Goal: Task Accomplishment & Management: Manage account settings

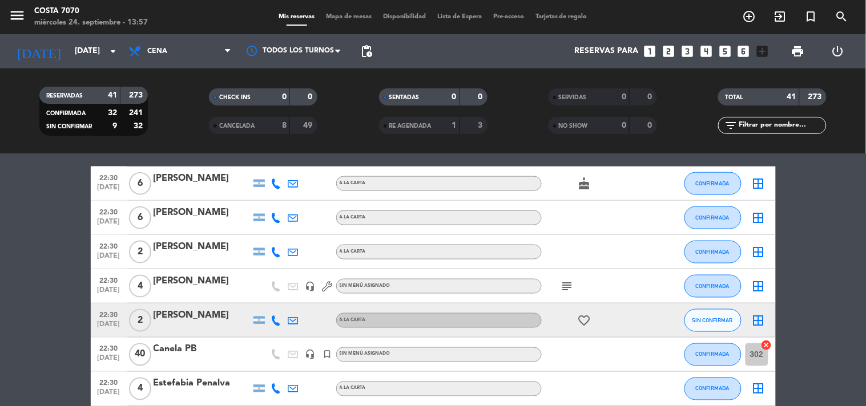
scroll to position [507, 0]
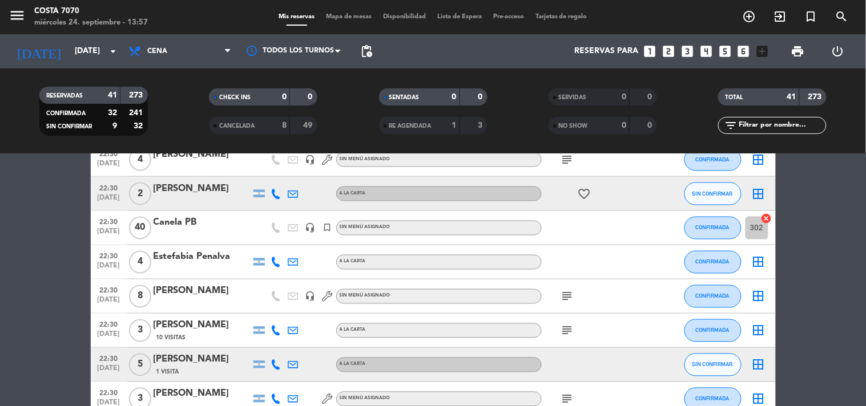
drag, startPoint x: 271, startPoint y: 195, endPoint x: 274, endPoint y: 189, distance: 6.9
click at [272, 195] on icon at bounding box center [276, 194] width 10 height 10
click at [271, 177] on span "Copiar" at bounding box center [268, 174] width 24 height 12
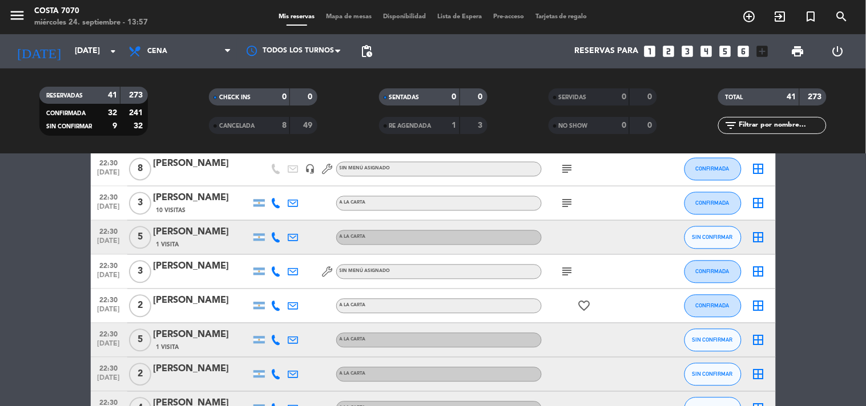
click at [278, 239] on icon at bounding box center [276, 238] width 10 height 10
click at [272, 224] on div "[PHONE_NUMBER] Copiar content_paste |" at bounding box center [282, 212] width 87 height 32
click at [275, 217] on button "Copiar content_paste" at bounding box center [273, 218] width 35 height 12
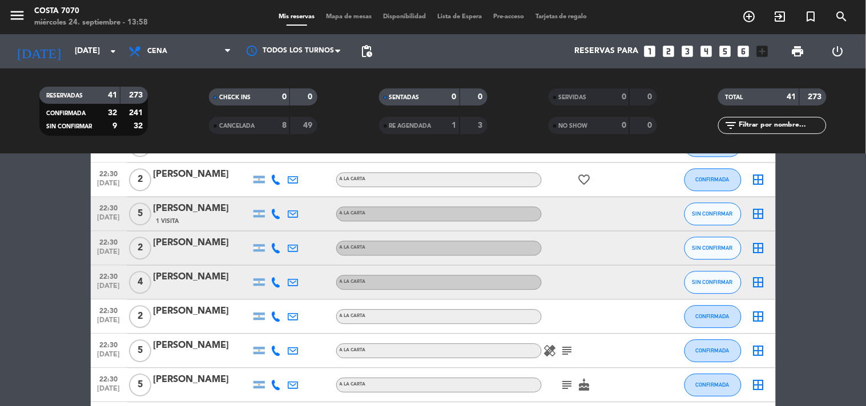
click at [277, 213] on icon at bounding box center [276, 214] width 10 height 10
click at [277, 201] on div "[PHONE_NUMBER] Copiar content_paste |" at bounding box center [282, 188] width 87 height 32
click at [281, 192] on span "content_paste" at bounding box center [285, 194] width 9 height 9
click at [277, 247] on icon at bounding box center [276, 248] width 10 height 10
click at [281, 226] on span "content_paste" at bounding box center [285, 228] width 9 height 9
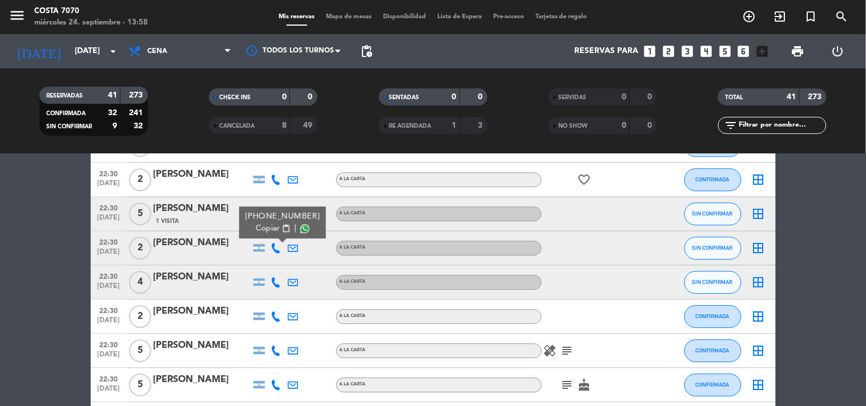
click at [277, 283] on icon at bounding box center [276, 282] width 10 height 10
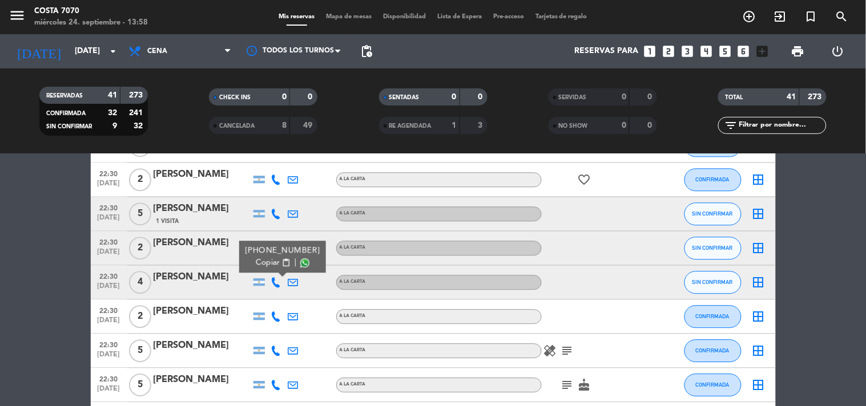
click at [281, 266] on span "content_paste" at bounding box center [285, 263] width 9 height 9
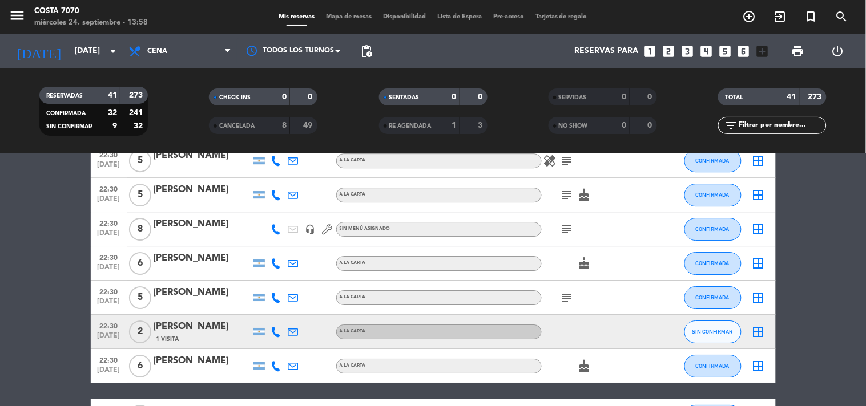
scroll to position [1014, 0]
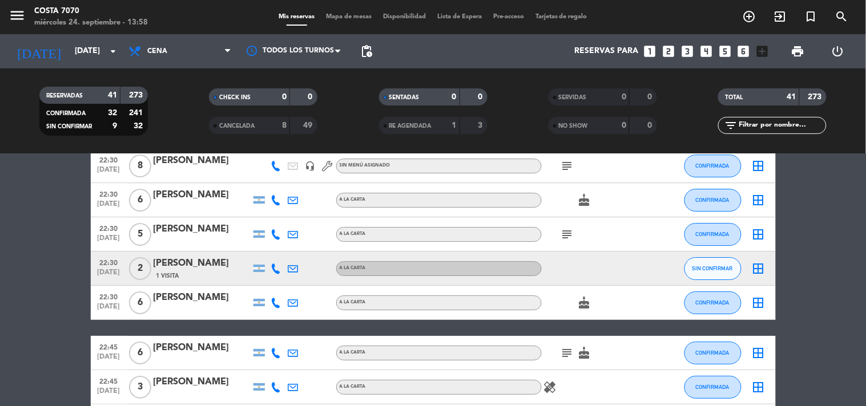
click at [271, 264] on icon at bounding box center [276, 269] width 10 height 10
click at [275, 243] on button "Copiar content_paste" at bounding box center [273, 249] width 35 height 12
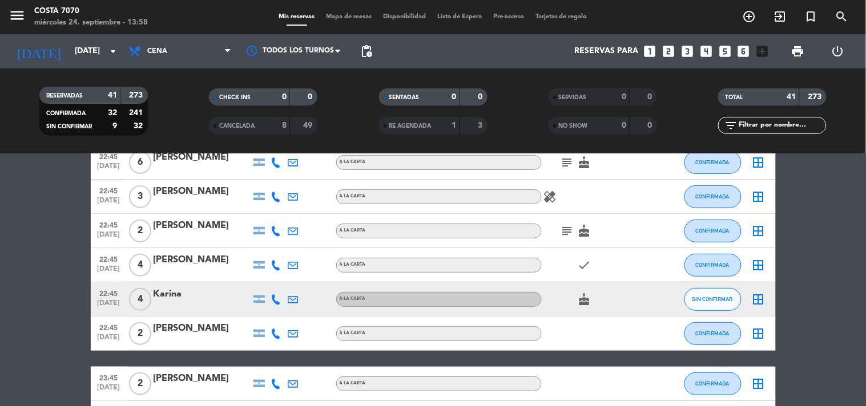
scroll to position [1269, 0]
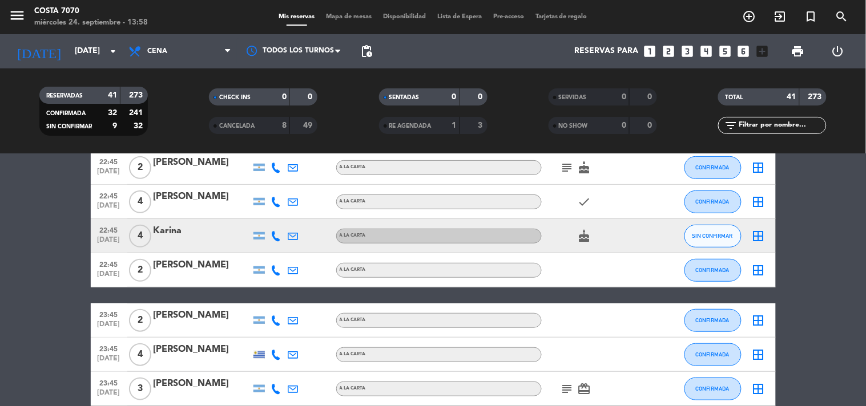
click at [279, 234] on icon at bounding box center [276, 236] width 10 height 10
click at [273, 220] on button "Copiar content_paste" at bounding box center [273, 217] width 35 height 12
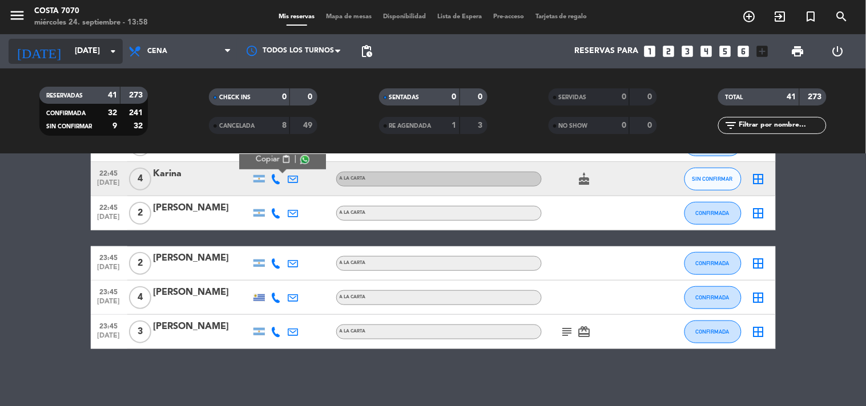
click at [69, 47] on input "[DATE]" at bounding box center [123, 51] width 108 height 21
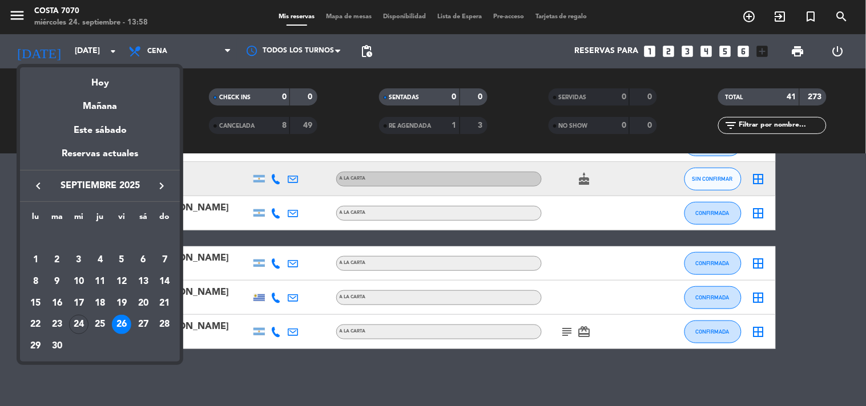
click at [99, 322] on div "25" at bounding box center [99, 324] width 19 height 19
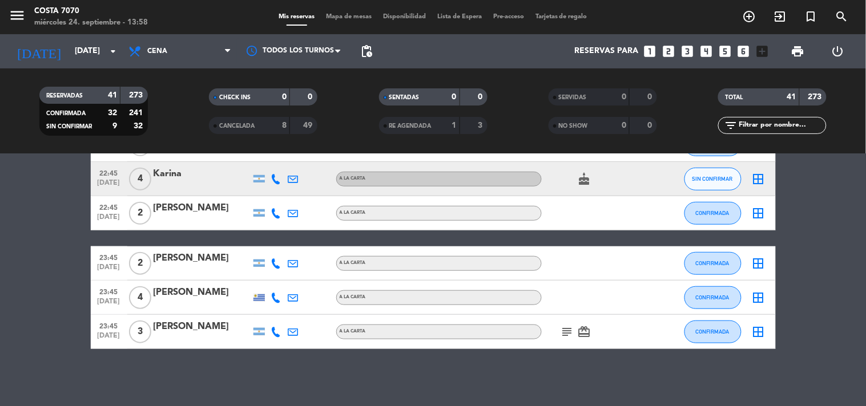
type input "[DEMOGRAPHIC_DATA][DATE]"
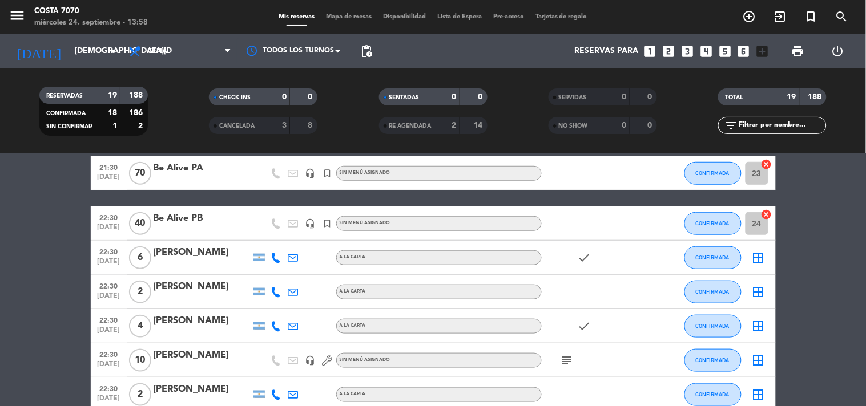
scroll to position [444, 0]
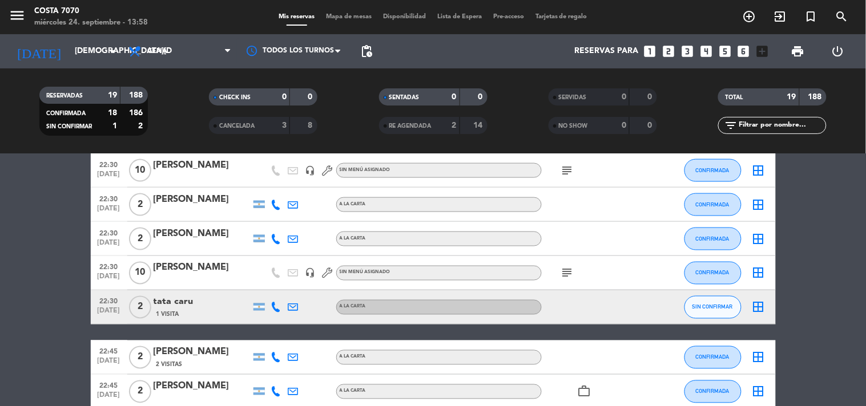
click at [268, 309] on div at bounding box center [276, 308] width 17 height 34
click at [275, 304] on icon at bounding box center [276, 308] width 10 height 10
click at [270, 283] on span "Copiar" at bounding box center [268, 288] width 24 height 12
click at [212, 310] on div "1 Visita" at bounding box center [202, 315] width 97 height 10
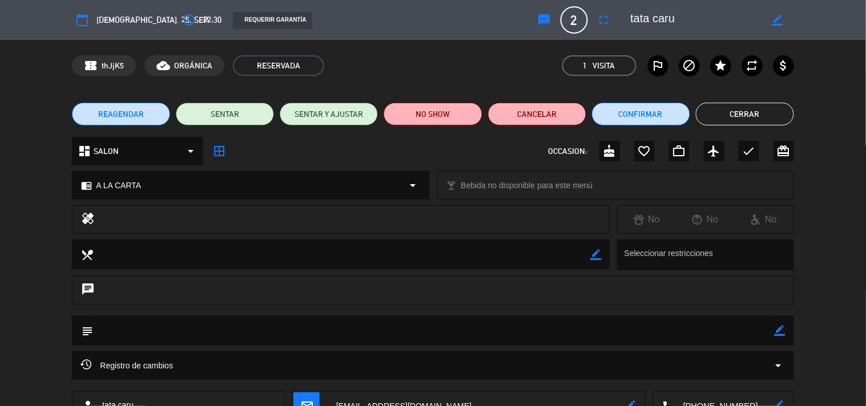
click at [553, 21] on button "sms" at bounding box center [544, 20] width 21 height 21
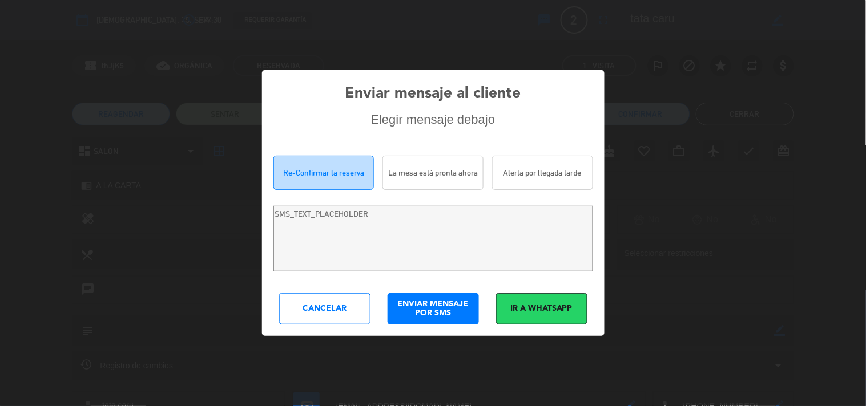
type textarea "Hola tata caru! Estamos escribiendo para re-confirmar su reserva en [PERSON_NAM…"
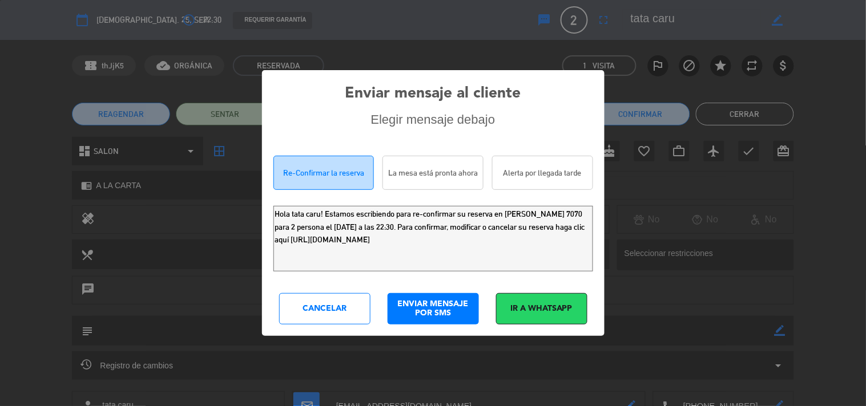
drag, startPoint x: 520, startPoint y: 260, endPoint x: 0, endPoint y: 58, distance: 557.6
click at [0, 115] on div "Enviar mensaje al cliente Elegir mensaje debajo Re-Confirmar la reserva La mesa…" at bounding box center [433, 203] width 866 height 406
click at [321, 306] on div "Cancelar" at bounding box center [324, 308] width 91 height 31
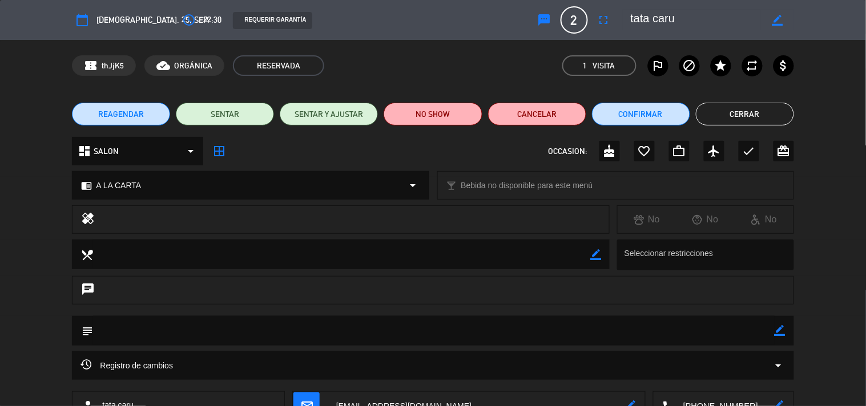
click at [737, 112] on button "Cerrar" at bounding box center [745, 114] width 98 height 23
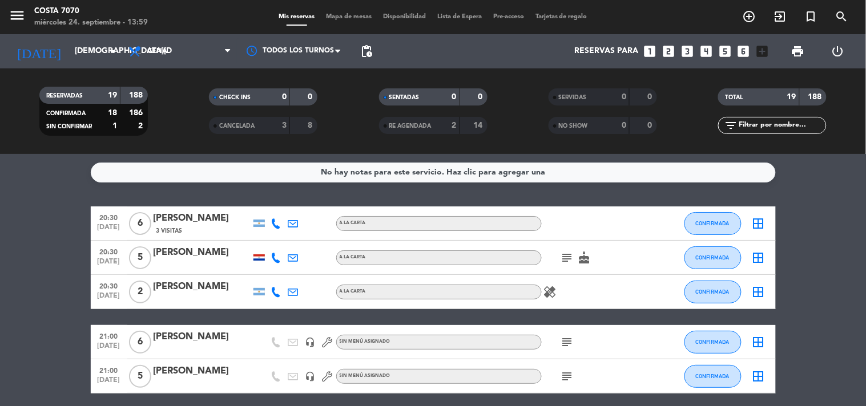
scroll to position [190, 0]
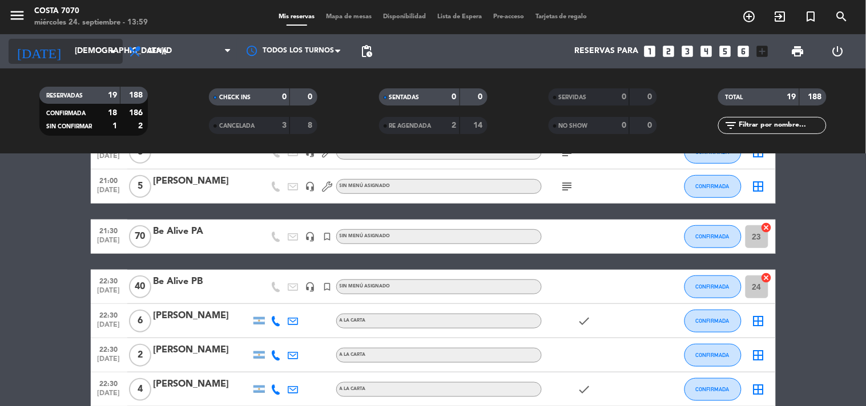
click at [108, 55] on icon "arrow_drop_down" at bounding box center [113, 52] width 14 height 14
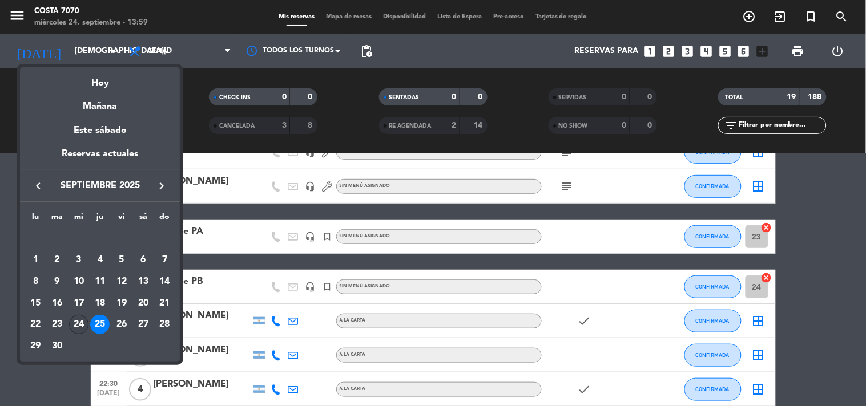
click at [75, 322] on div "24" at bounding box center [78, 324] width 19 height 19
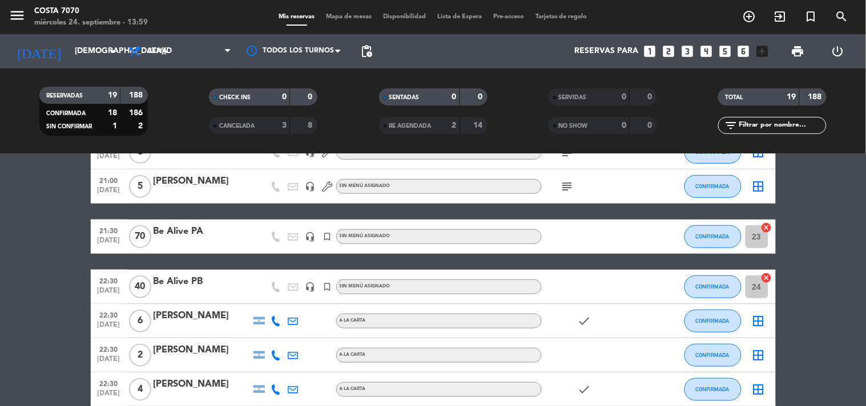
type input "[DATE]"
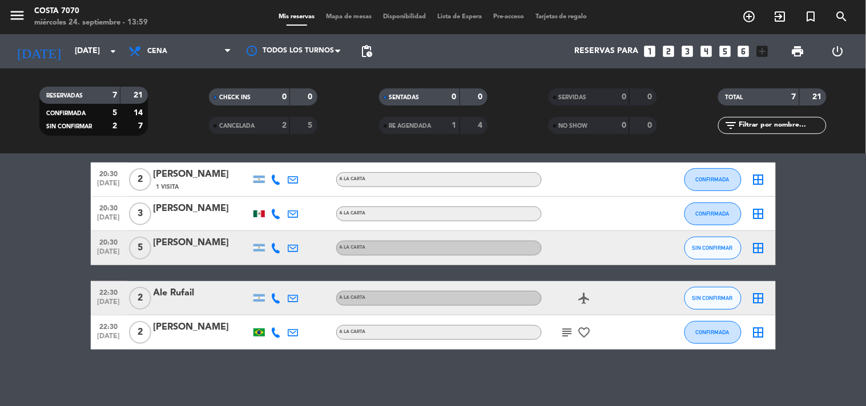
scroll to position [0, 0]
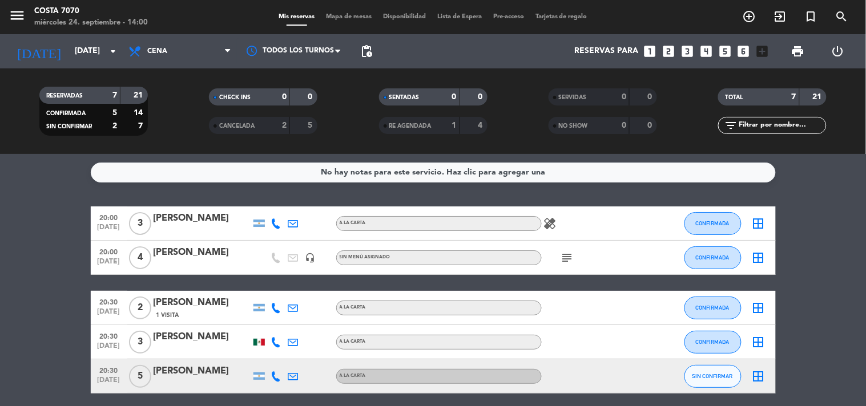
click at [63, 218] on bookings-row "20:00 [DATE] 3 [PERSON_NAME] A LA CARTA healing CONFIRMADA border_all 20:00 [DA…" at bounding box center [433, 343] width 866 height 272
click at [42, 220] on bookings-row "20:00 [DATE] 3 [PERSON_NAME] A LA CARTA healing CONFIRMADA border_all 20:00 [DA…" at bounding box center [433, 343] width 866 height 272
click at [16, 246] on bookings-row "20:00 [DATE] 3 [PERSON_NAME] A LA CARTA healing CONFIRMADA border_all 20:00 [DA…" at bounding box center [433, 343] width 866 height 272
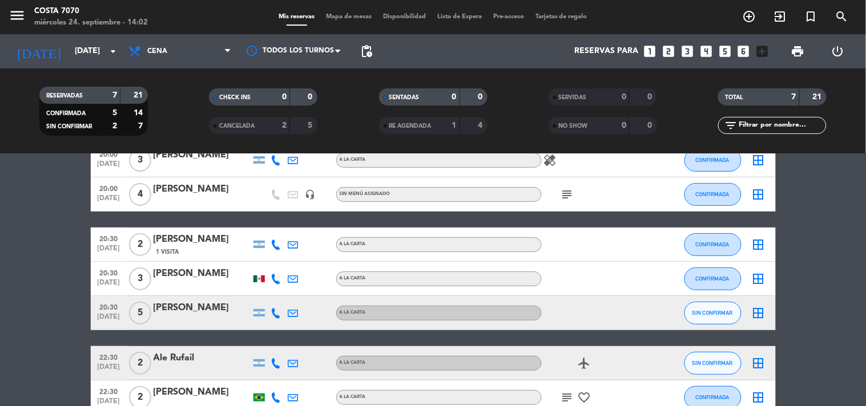
click at [274, 312] on icon at bounding box center [276, 313] width 10 height 10
click at [265, 292] on span "Copiar" at bounding box center [268, 294] width 24 height 12
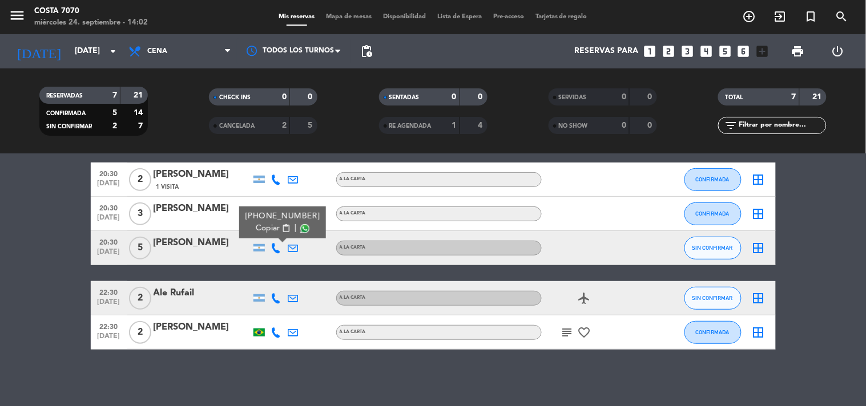
scroll to position [0, 0]
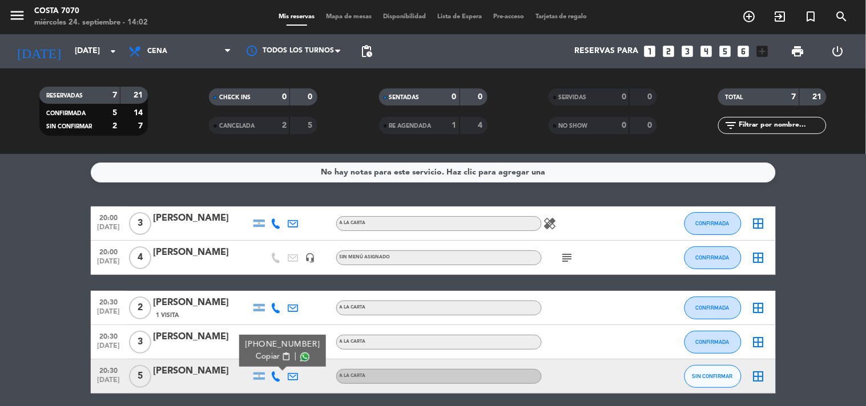
click at [45, 224] on bookings-row "20:00 [DATE] 3 [PERSON_NAME] A LA CARTA healing CONFIRMADA border_all 20:00 [DA…" at bounding box center [433, 343] width 866 height 272
click at [348, 15] on span "Mapa de mesas" at bounding box center [348, 17] width 57 height 6
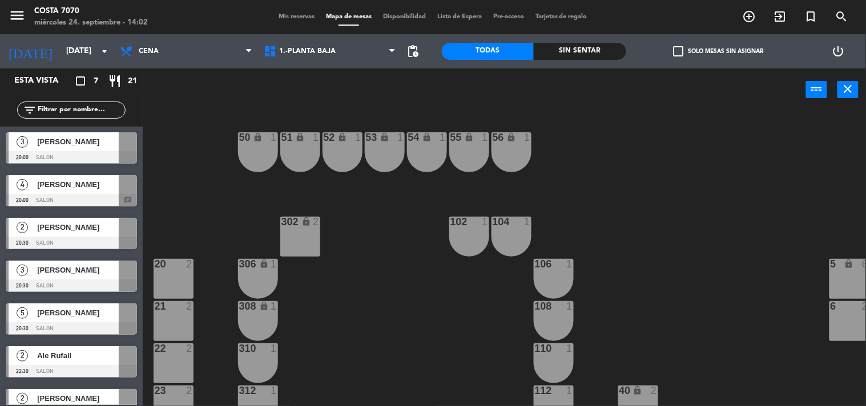
click at [65, 187] on span "[PERSON_NAME]" at bounding box center [78, 185] width 82 height 12
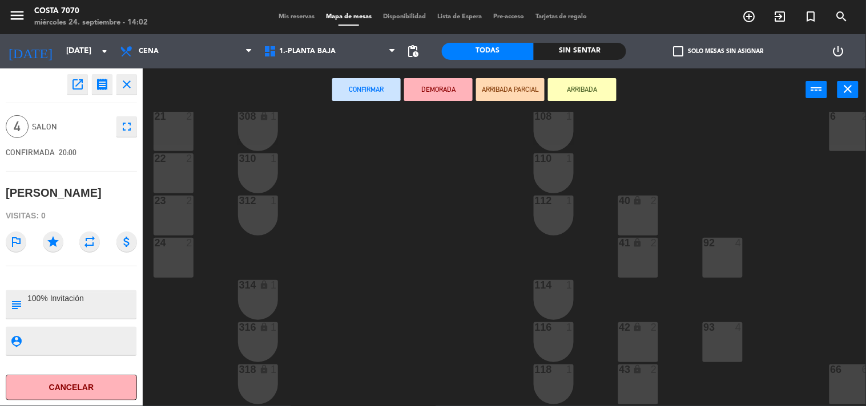
scroll to position [317, 0]
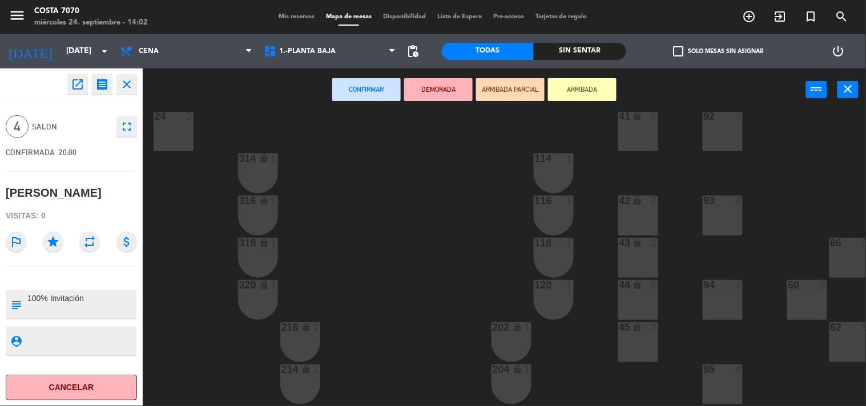
click at [641, 256] on div "43 lock 2" at bounding box center [638, 258] width 40 height 40
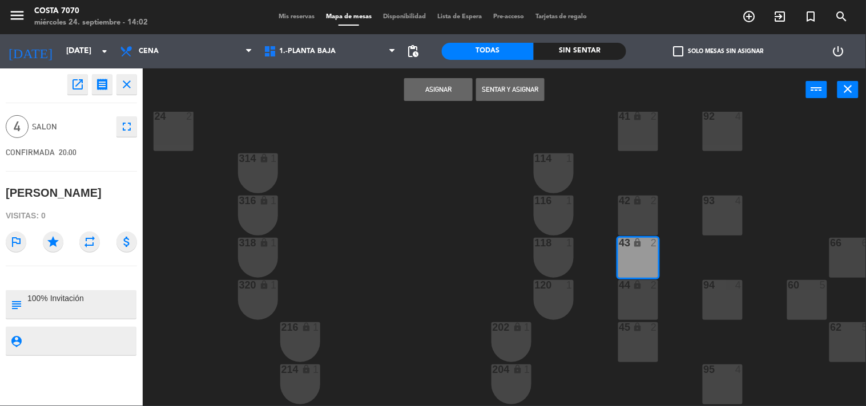
click at [653, 297] on div "44 lock 2" at bounding box center [638, 300] width 40 height 40
click at [444, 87] on button "Asignar" at bounding box center [438, 89] width 69 height 23
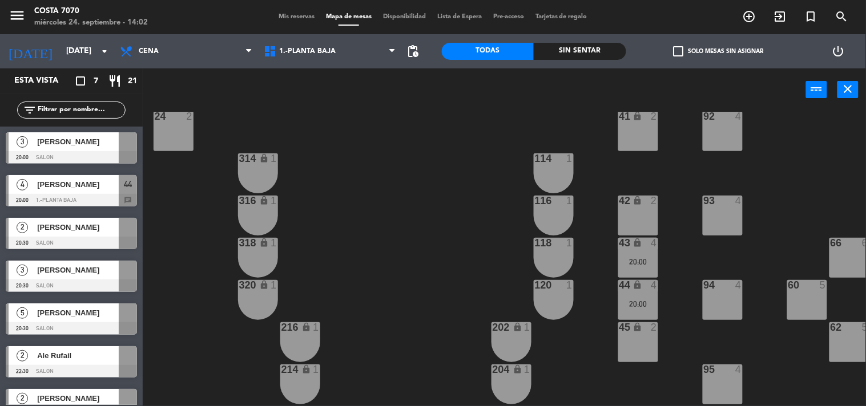
click at [73, 146] on span "[PERSON_NAME]" at bounding box center [78, 142] width 82 height 12
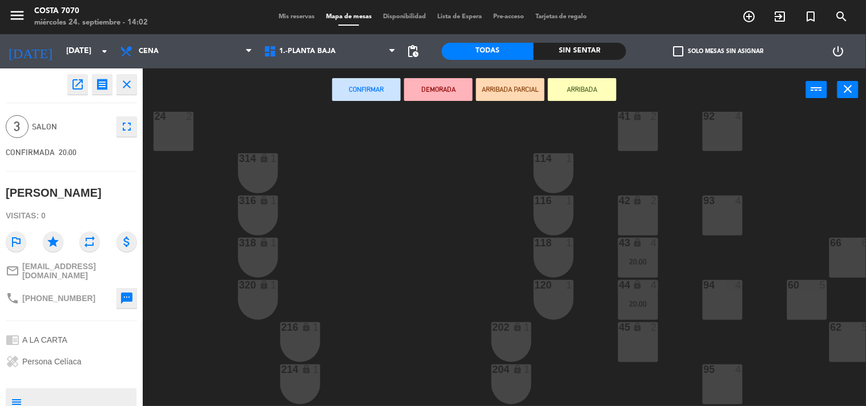
click at [638, 348] on div "45 lock 2" at bounding box center [638, 343] width 40 height 40
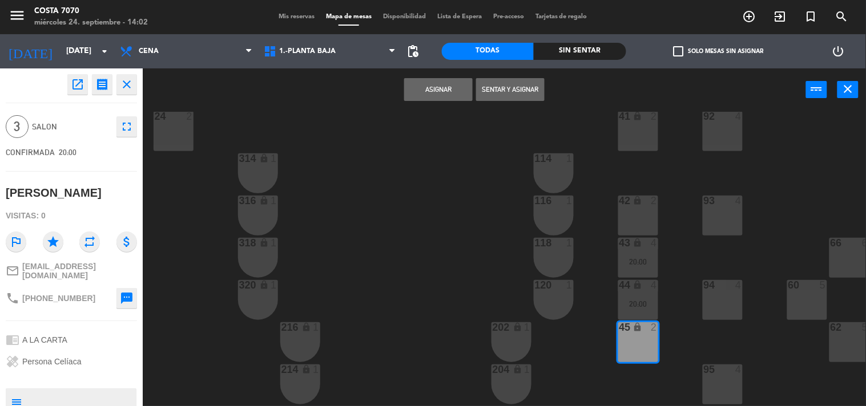
click at [448, 88] on button "Asignar" at bounding box center [438, 89] width 69 height 23
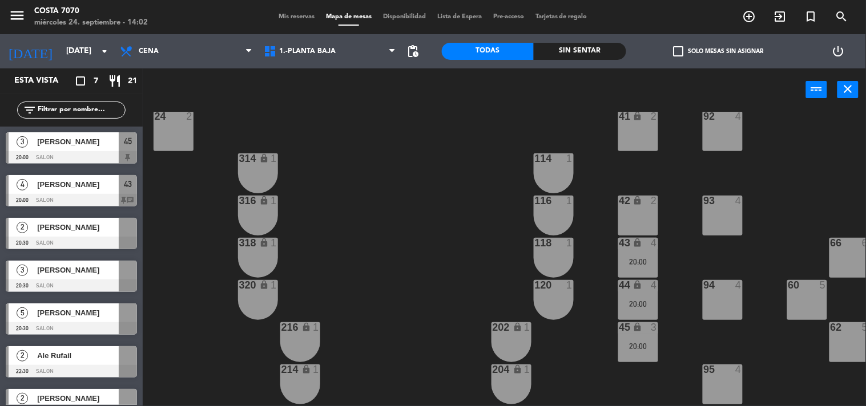
click at [82, 312] on span "[PERSON_NAME]" at bounding box center [78, 313] width 82 height 12
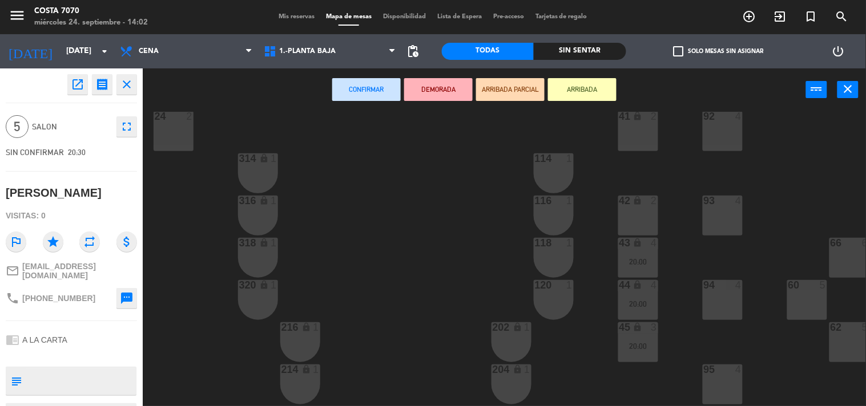
scroll to position [190, 0]
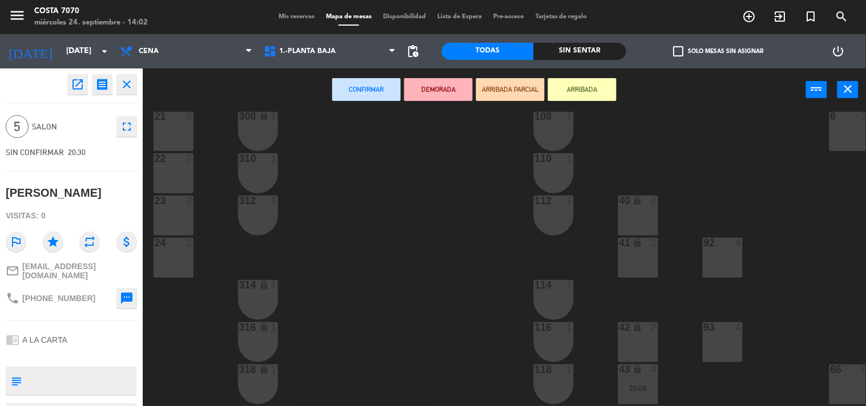
click at [634, 215] on div "40 lock 2" at bounding box center [638, 216] width 40 height 40
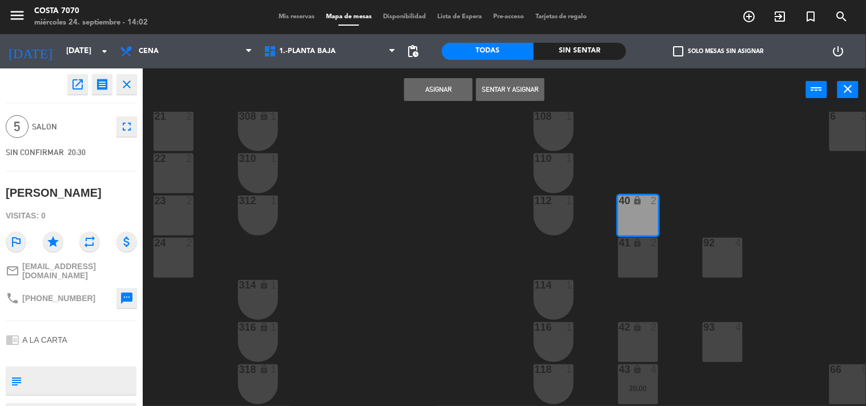
click at [637, 244] on icon "lock" at bounding box center [638, 243] width 10 height 10
click at [446, 86] on button "Asignar" at bounding box center [438, 89] width 69 height 23
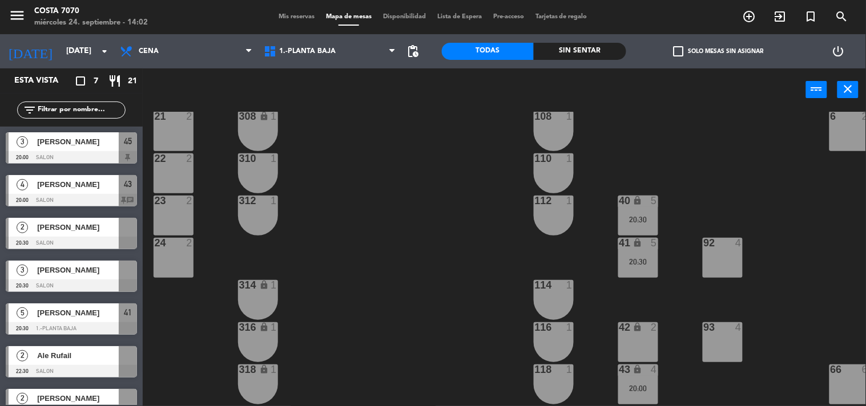
click at [688, 47] on label "check_box_outline_blank Solo mesas sin asignar" at bounding box center [718, 51] width 90 height 10
click at [718, 51] on input "check_box_outline_blank Solo mesas sin asignar" at bounding box center [718, 51] width 0 height 0
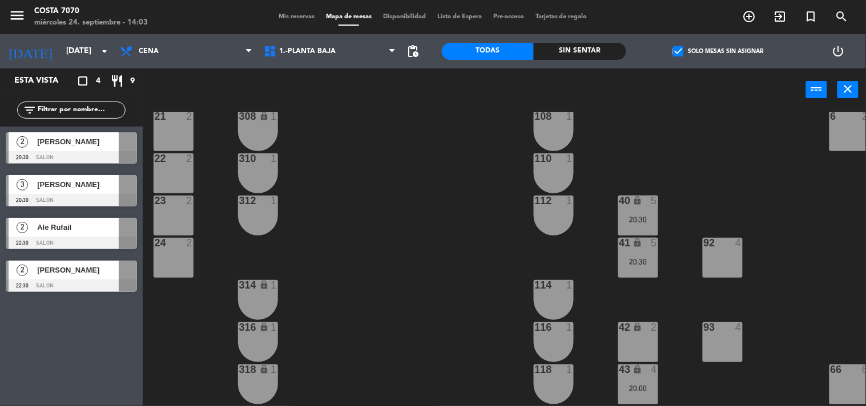
click at [52, 146] on span "[PERSON_NAME]" at bounding box center [78, 142] width 82 height 12
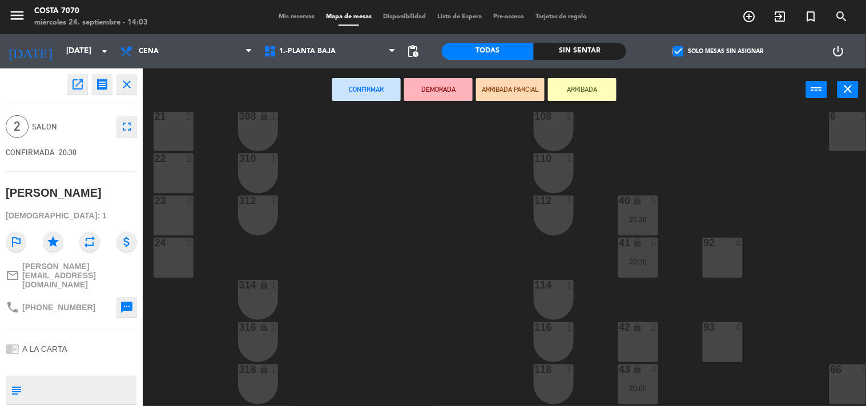
click at [638, 338] on div "42 lock 2" at bounding box center [638, 343] width 40 height 40
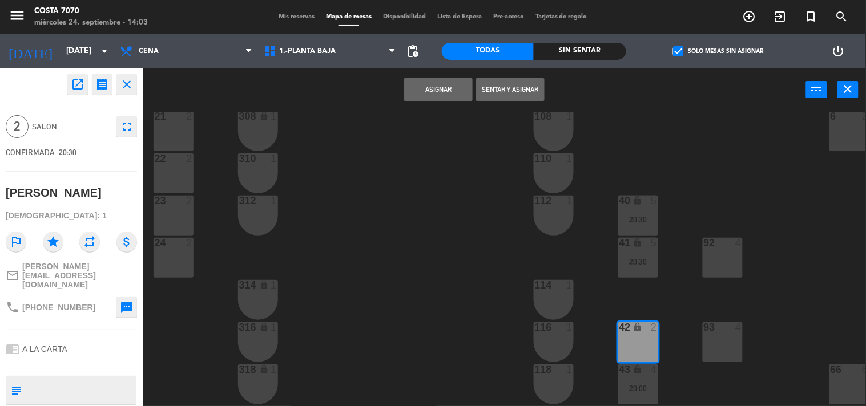
click at [450, 90] on button "Asignar" at bounding box center [438, 89] width 69 height 23
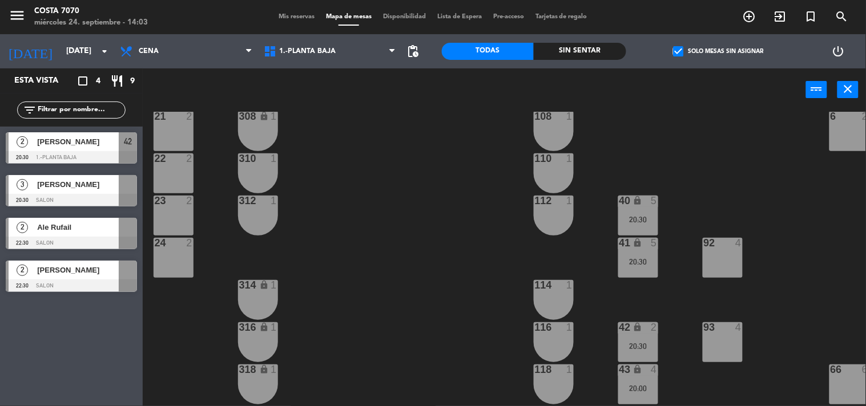
click at [60, 195] on div at bounding box center [71, 200] width 131 height 13
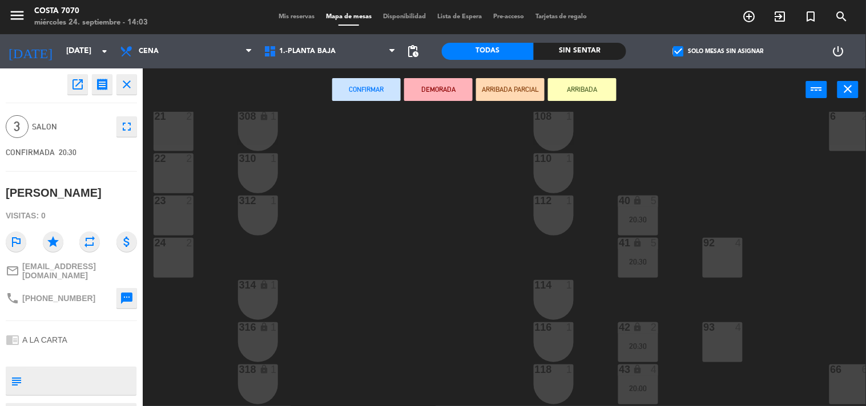
scroll to position [380, 0]
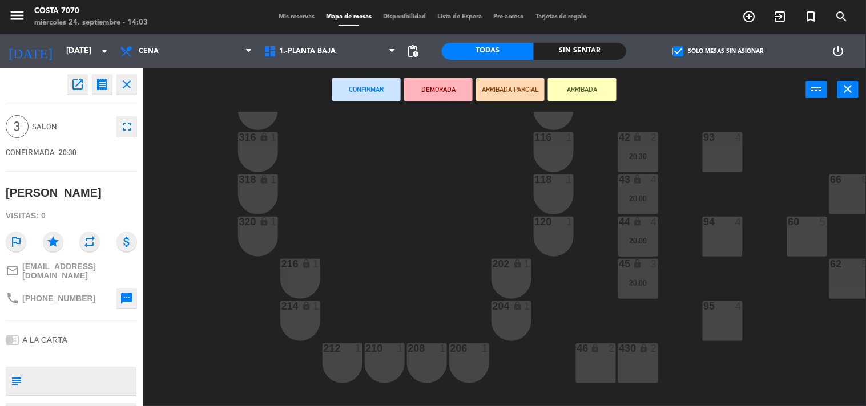
click at [595, 351] on icon "lock" at bounding box center [596, 349] width 10 height 10
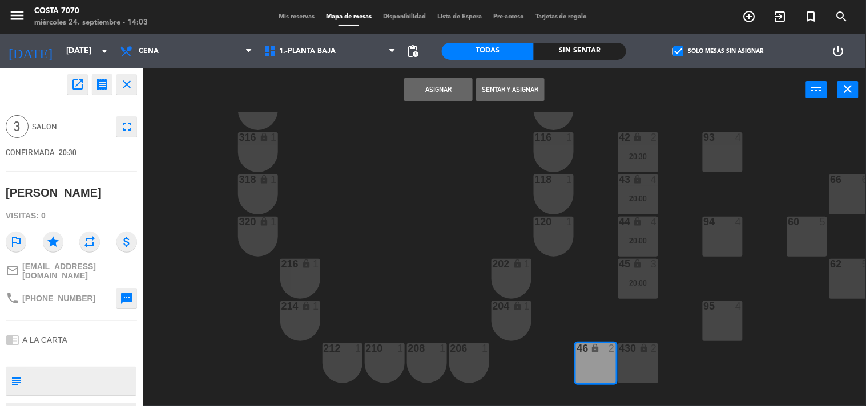
click at [435, 87] on button "Asignar" at bounding box center [438, 89] width 69 height 23
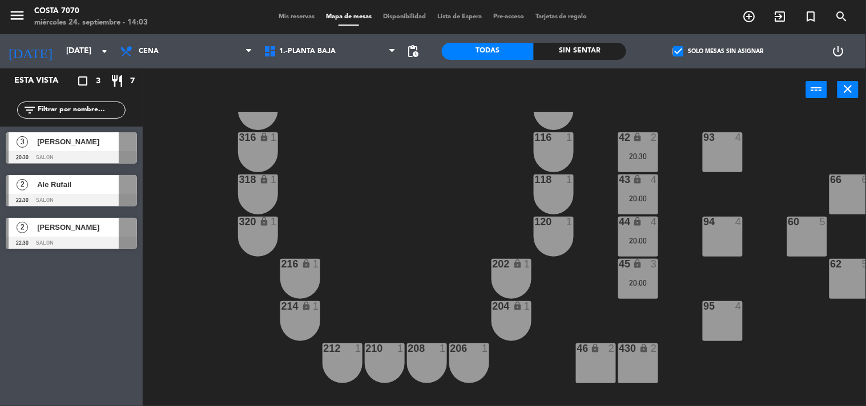
click at [67, 190] on span "Ale Rufail" at bounding box center [78, 185] width 82 height 12
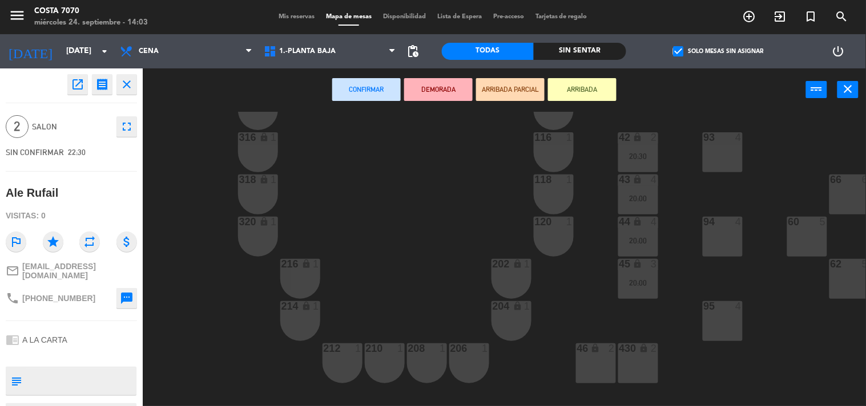
scroll to position [253, 0]
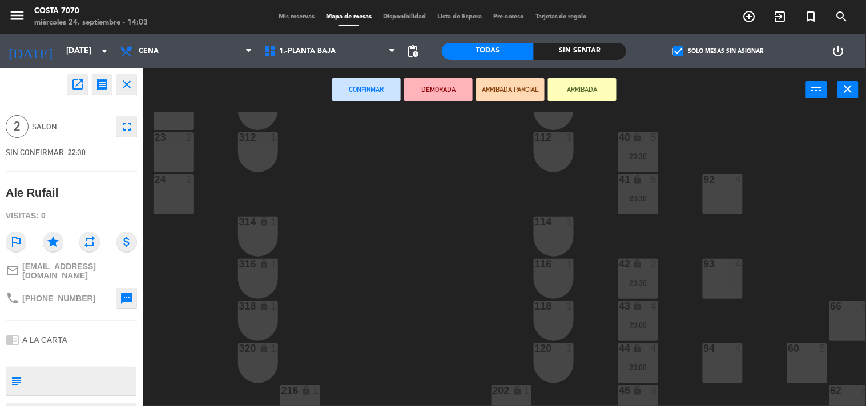
click at [550, 221] on div at bounding box center [553, 222] width 19 height 10
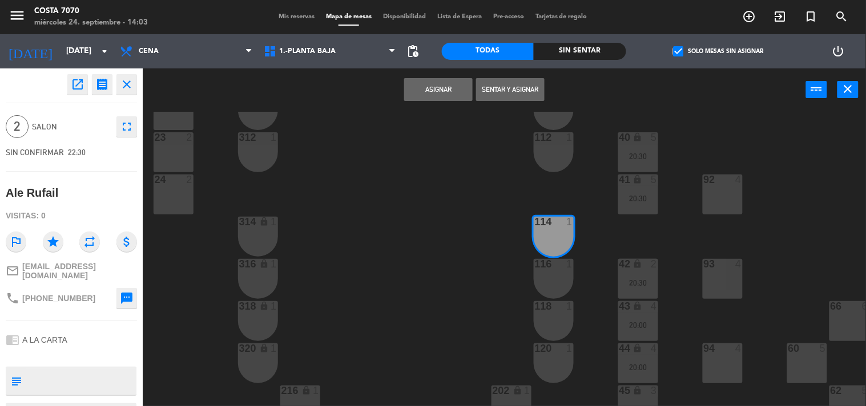
click at [556, 264] on div at bounding box center [553, 264] width 19 height 10
click at [432, 79] on button "Asignar" at bounding box center [438, 89] width 69 height 23
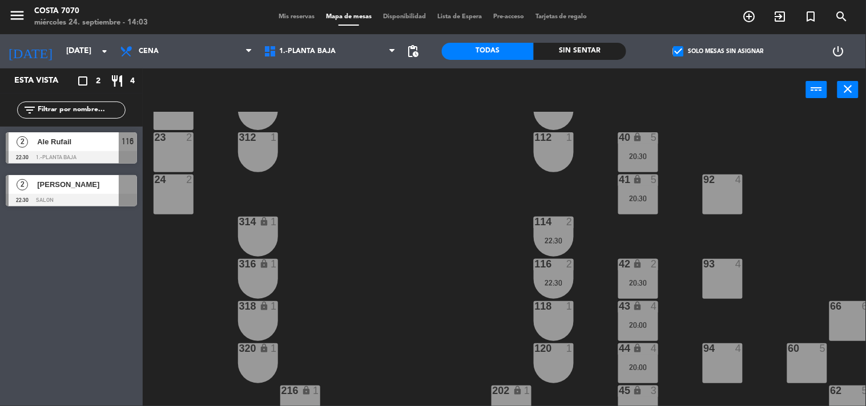
click at [59, 194] on div at bounding box center [71, 200] width 131 height 13
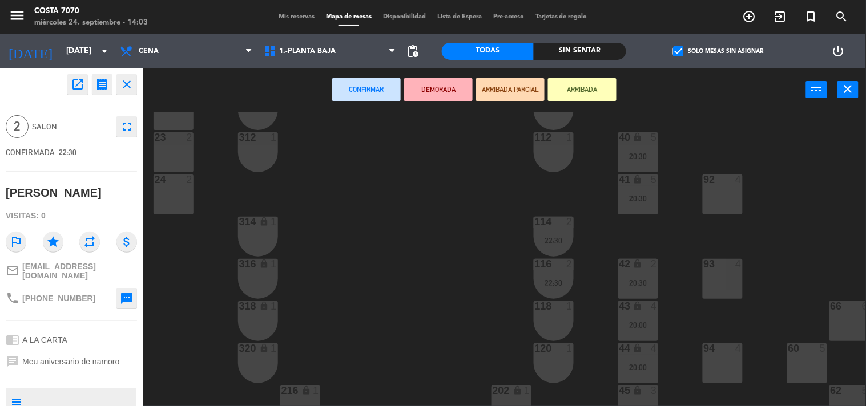
click at [546, 317] on div "118 1" at bounding box center [554, 321] width 40 height 40
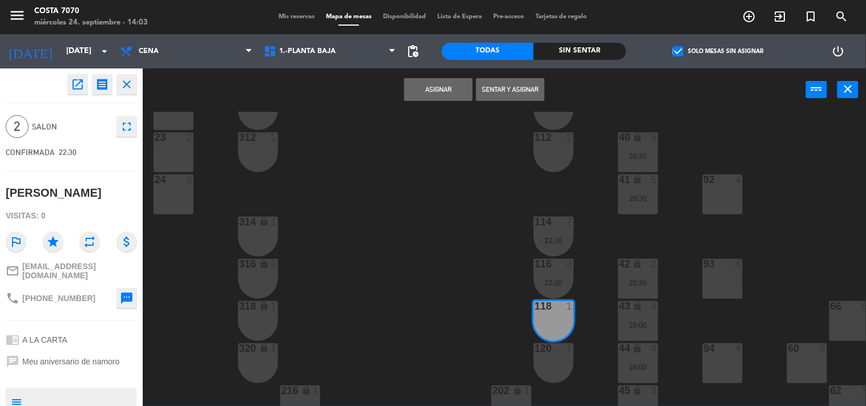
click at [555, 359] on div "120 1" at bounding box center [554, 364] width 40 height 40
click at [437, 84] on button "Asignar" at bounding box center [438, 89] width 69 height 23
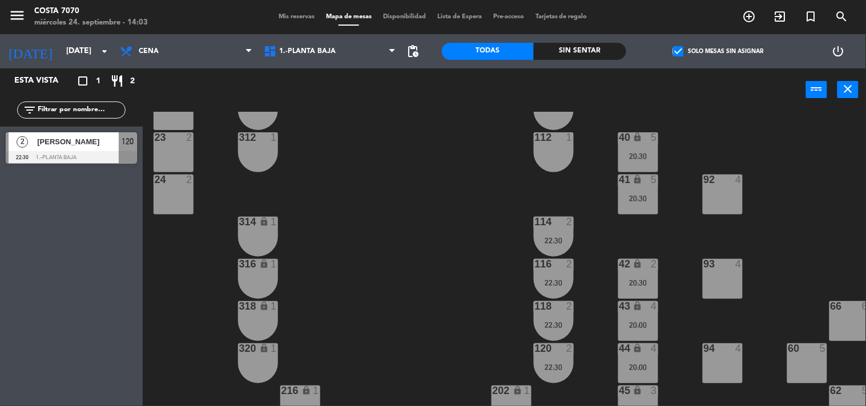
click at [299, 14] on span "Mis reservas" at bounding box center [296, 17] width 47 height 6
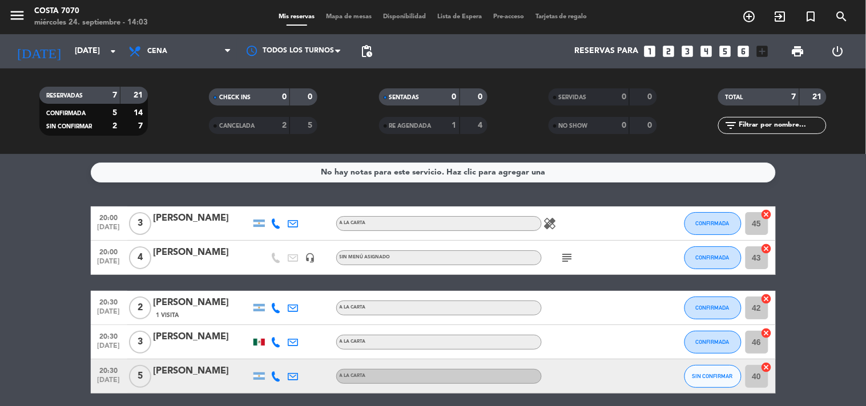
scroll to position [127, 0]
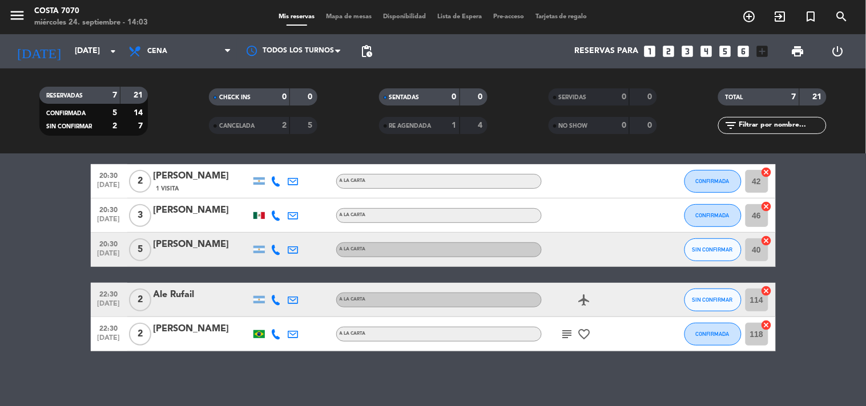
click at [259, 333] on div at bounding box center [258, 335] width 11 height 8
click at [260, 356] on div "No hay notas para este servicio. Haz clic para agregar una 20:00 [DATE] 3 [PERS…" at bounding box center [433, 280] width 866 height 252
click at [38, 214] on bookings-row "20:00 [DATE] 3 [PERSON_NAME] A LA CARTA healing CONFIRMADA 45 cancel 20:00 [DAT…" at bounding box center [433, 216] width 866 height 272
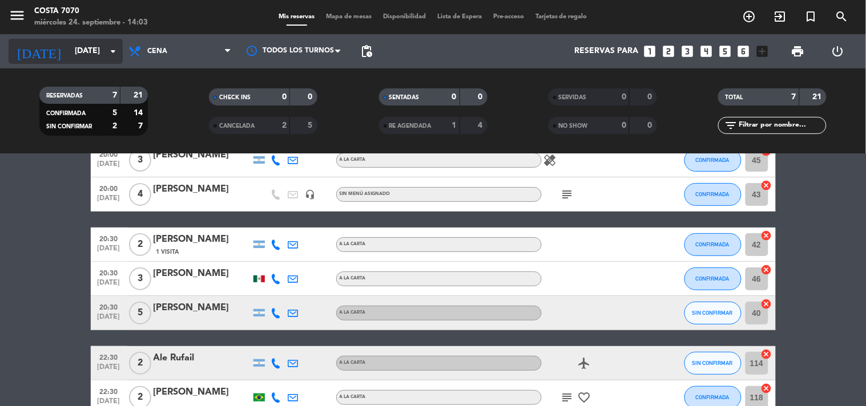
click at [69, 57] on input "[DATE]" at bounding box center [123, 51] width 108 height 21
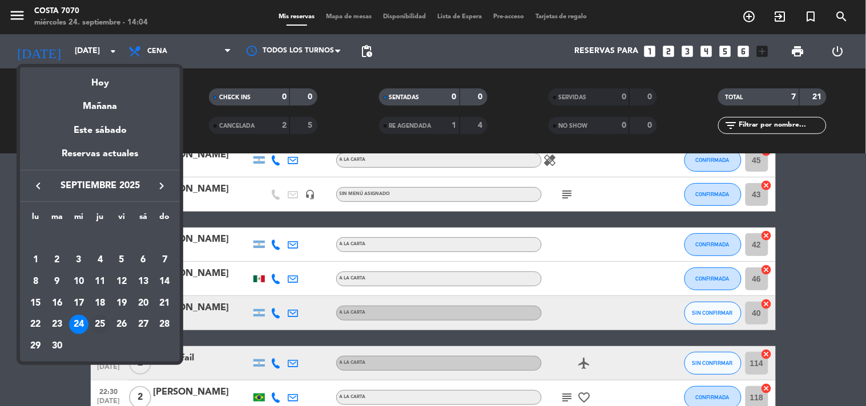
click at [94, 323] on div "25" at bounding box center [99, 324] width 19 height 19
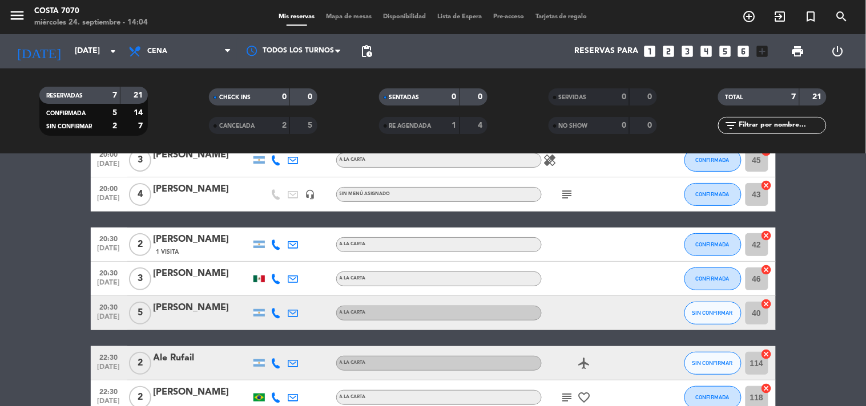
type input "[DEMOGRAPHIC_DATA][DATE]"
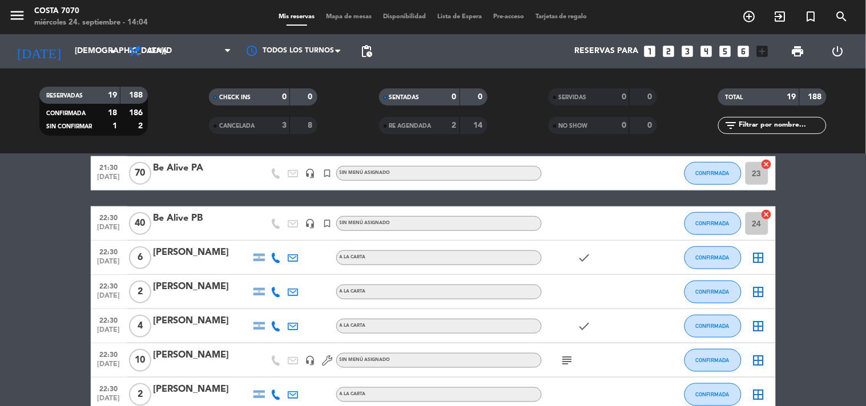
scroll to position [444, 0]
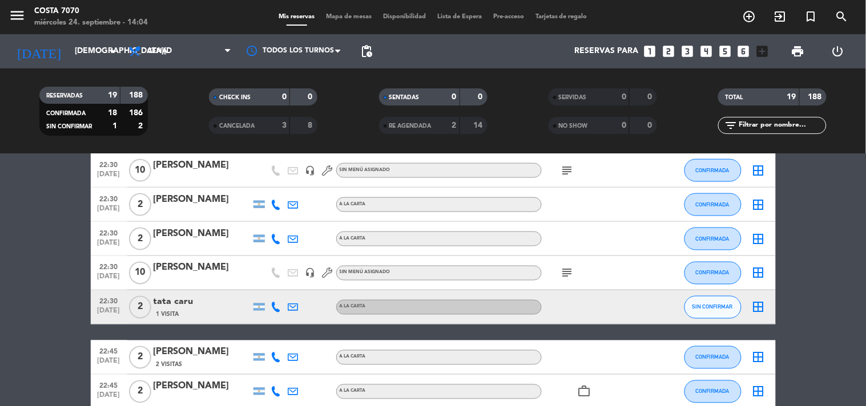
click at [203, 307] on div "tata caru" at bounding box center [202, 302] width 97 height 15
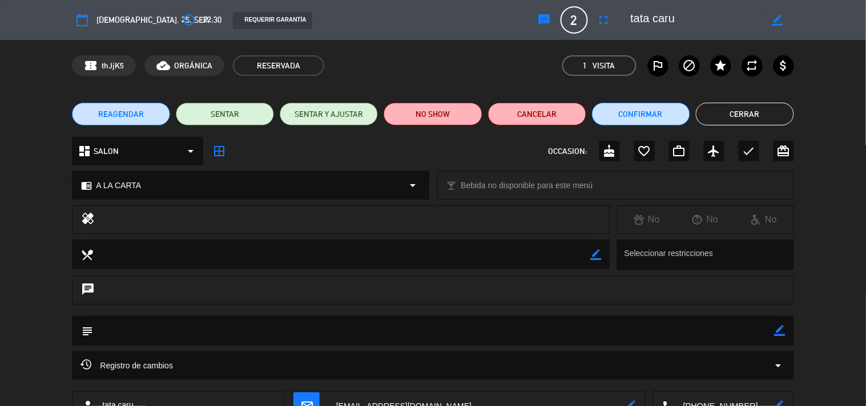
click at [783, 21] on icon "border_color" at bounding box center [777, 20] width 11 height 11
click at [766, 19] on div at bounding box center [777, 20] width 33 height 21
click at [751, 20] on textarea at bounding box center [696, 20] width 131 height 21
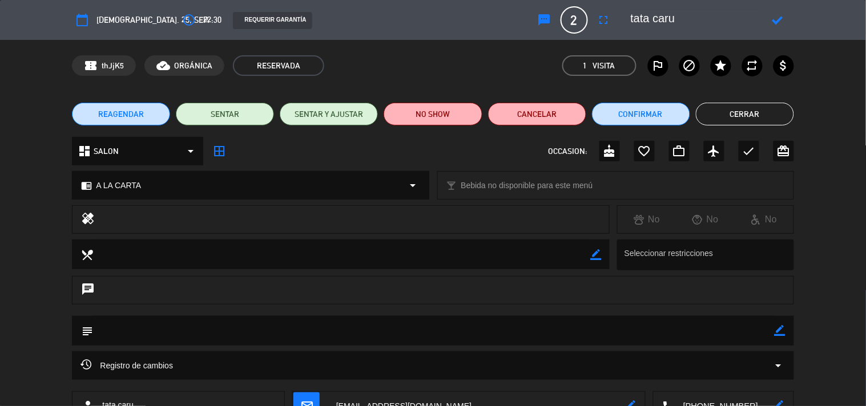
click at [751, 20] on textarea at bounding box center [696, 20] width 131 height 21
paste textarea "[PERSON_NAME]"
type textarea "[PERSON_NAME]"
click at [774, 18] on icon at bounding box center [777, 20] width 11 height 11
click at [652, 114] on button "Confirmar" at bounding box center [641, 114] width 98 height 23
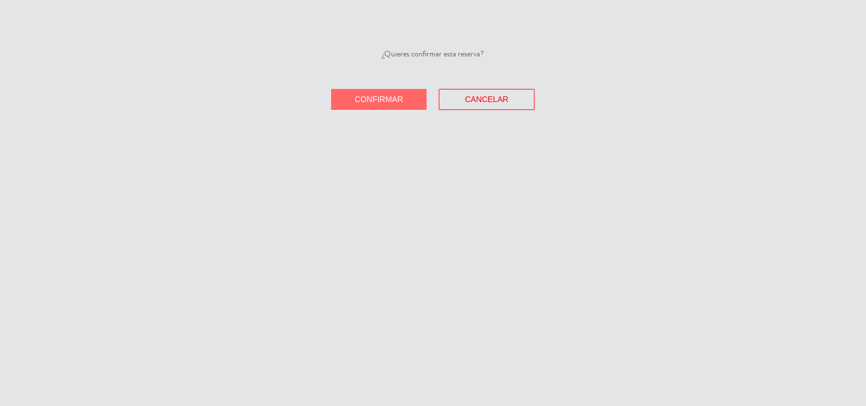
click at [388, 92] on button "Confirmar" at bounding box center [379, 99] width 96 height 21
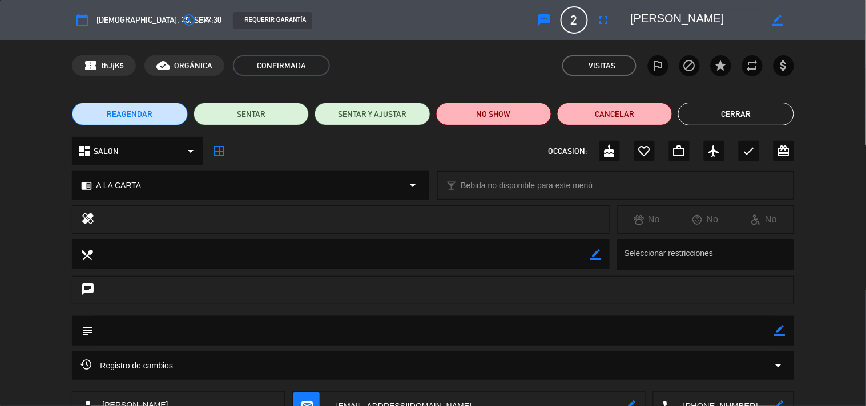
click at [724, 113] on button "Cerrar" at bounding box center [735, 114] width 115 height 23
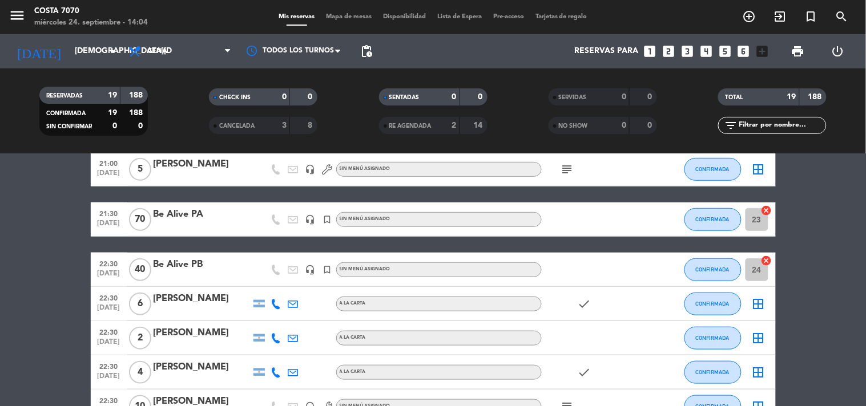
scroll to position [0, 0]
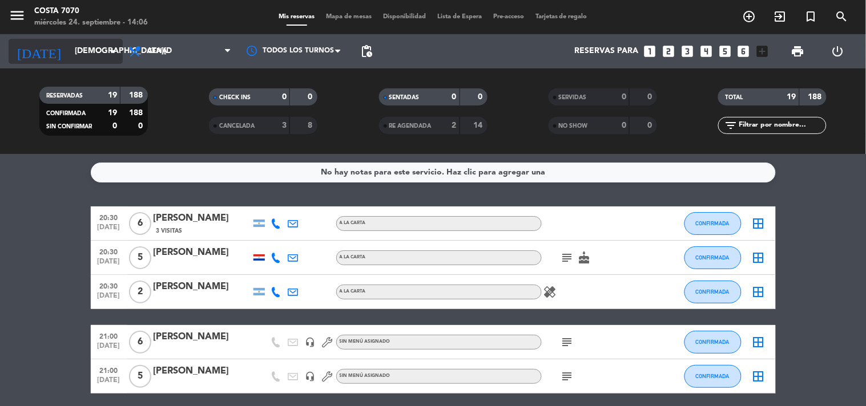
click at [89, 50] on input "[DEMOGRAPHIC_DATA][DATE]" at bounding box center [123, 51] width 108 height 21
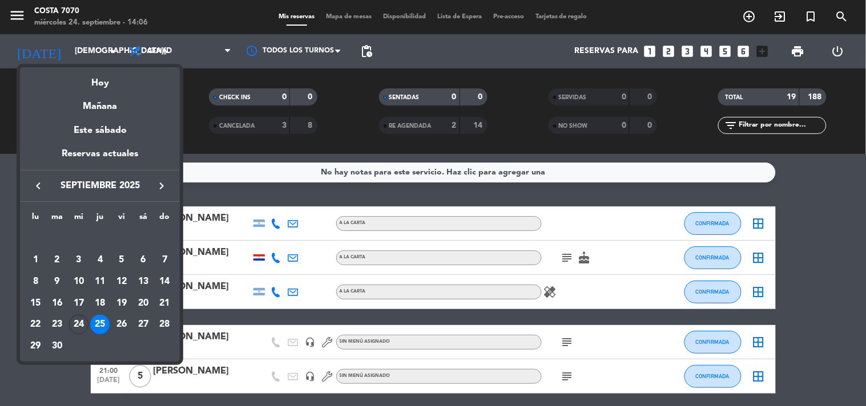
click at [162, 183] on icon "keyboard_arrow_right" at bounding box center [162, 186] width 14 height 14
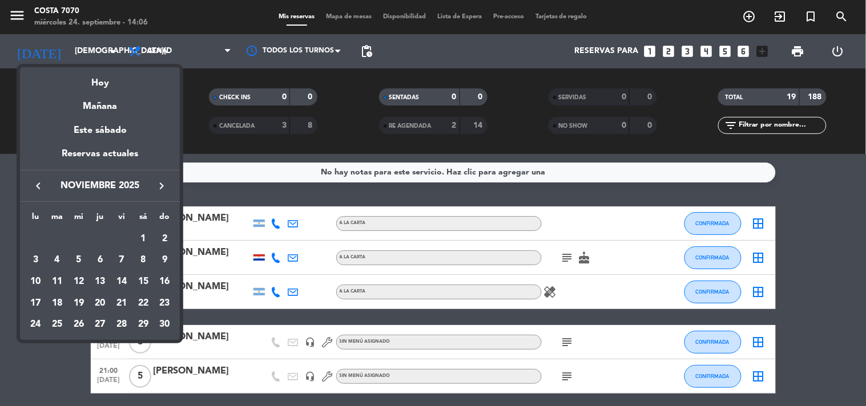
click at [28, 189] on button "keyboard_arrow_left" at bounding box center [38, 186] width 21 height 15
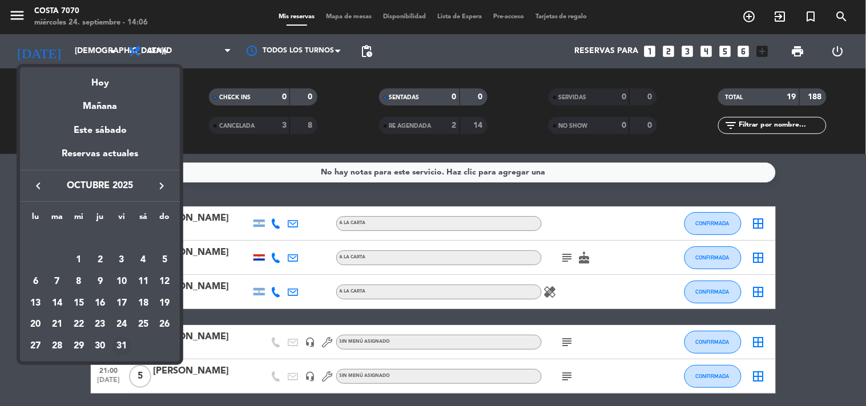
click at [124, 349] on div "31" at bounding box center [121, 346] width 19 height 19
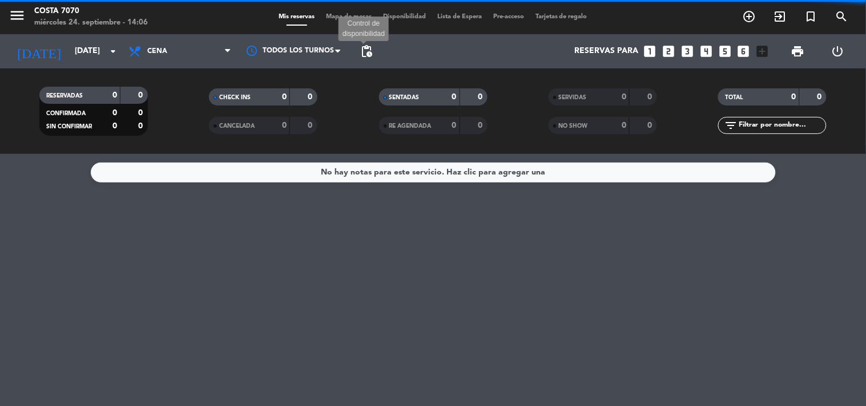
click at [368, 50] on span "pending_actions" at bounding box center [367, 52] width 14 height 14
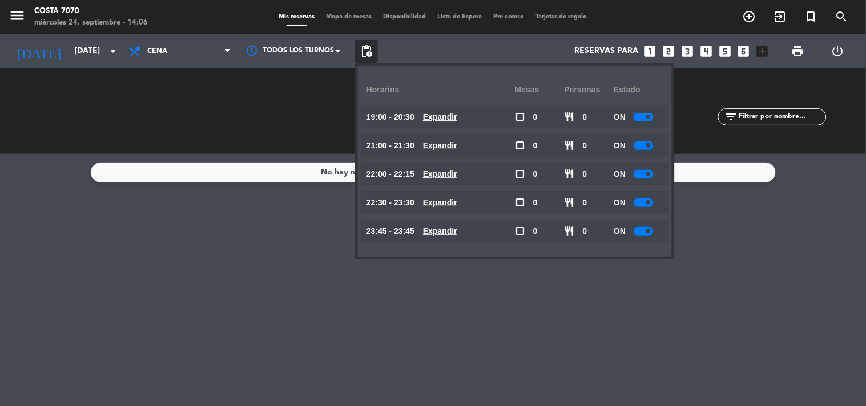
drag, startPoint x: 641, startPoint y: 114, endPoint x: 652, endPoint y: 124, distance: 14.9
click at [642, 114] on div at bounding box center [644, 117] width 20 height 9
click at [649, 144] on span at bounding box center [648, 145] width 5 height 5
click at [646, 147] on div at bounding box center [644, 146] width 20 height 9
click at [651, 174] on span at bounding box center [648, 174] width 5 height 5
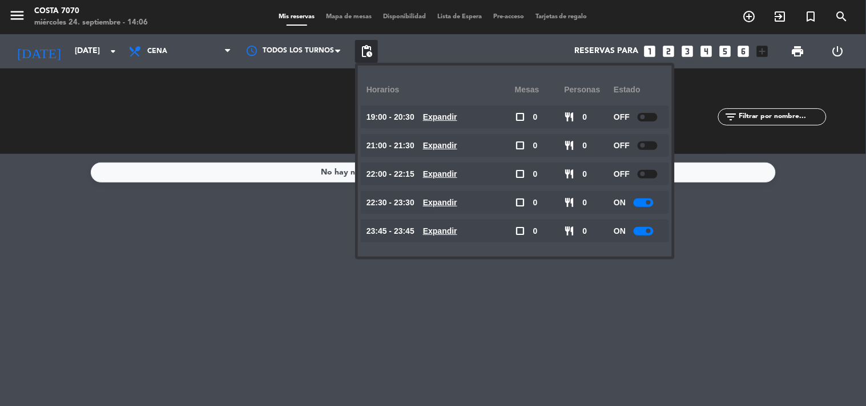
click at [647, 208] on div "ON" at bounding box center [639, 202] width 50 height 23
click at [646, 204] on div at bounding box center [644, 203] width 20 height 9
click at [642, 228] on div at bounding box center [644, 231] width 20 height 9
click at [651, 230] on span at bounding box center [648, 231] width 5 height 5
click at [646, 227] on div at bounding box center [644, 231] width 20 height 9
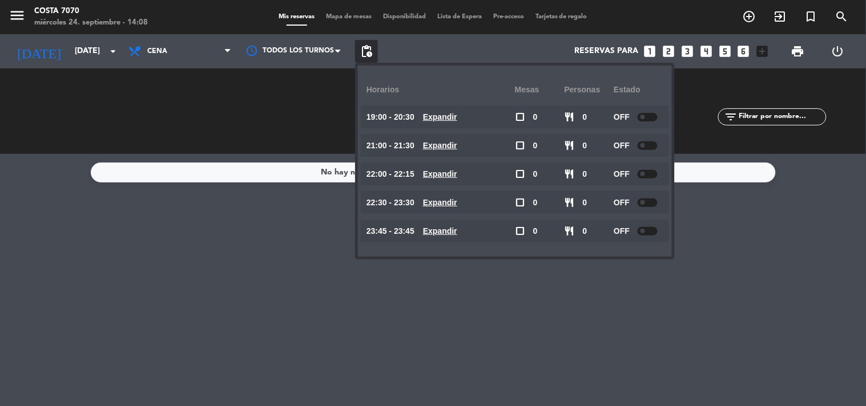
click at [227, 320] on div "No hay notas para este servicio. Haz clic para agregar una" at bounding box center [433, 280] width 866 height 252
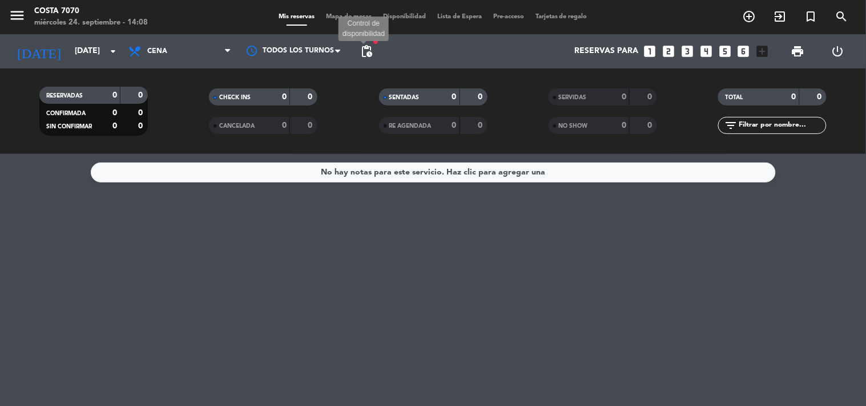
click at [368, 57] on span "pending_actions" at bounding box center [367, 52] width 14 height 14
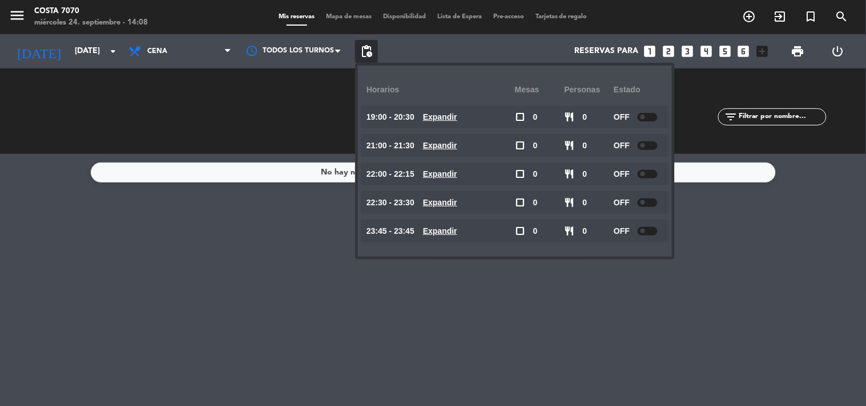
click at [185, 289] on div "No hay notas para este servicio. Haz clic para agregar una" at bounding box center [433, 280] width 866 height 252
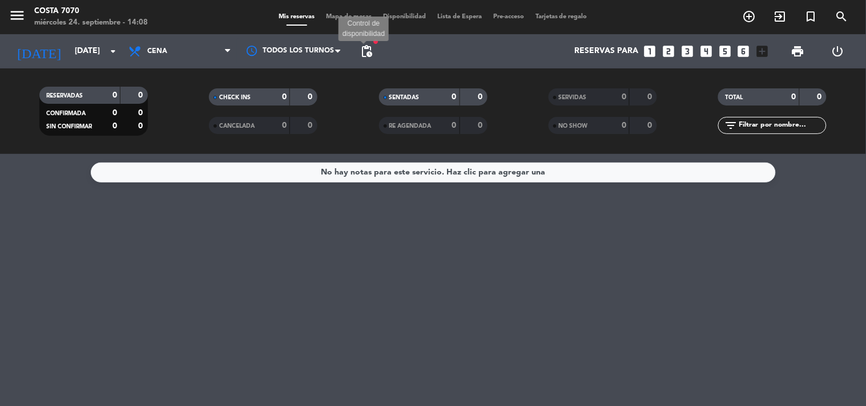
click at [357, 46] on span "pending_actions Control de disponibilidad" at bounding box center [366, 51] width 23 height 23
click at [363, 47] on span "pending_actions" at bounding box center [367, 52] width 14 height 14
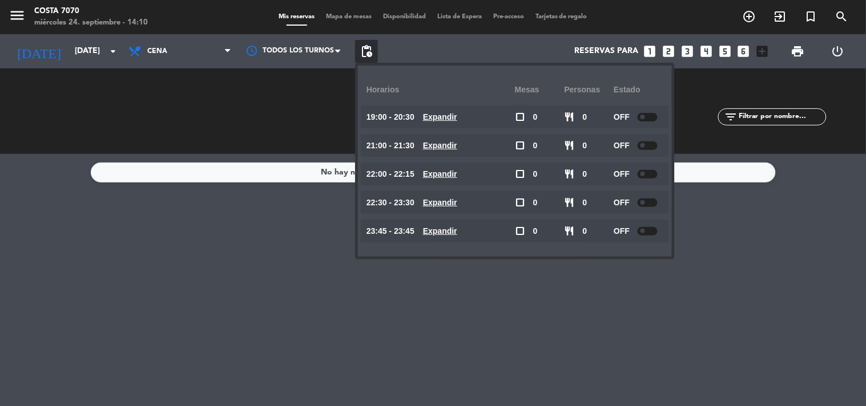
click at [218, 213] on div "No hay notas para este servicio. Haz clic para agregar una" at bounding box center [433, 280] width 866 height 252
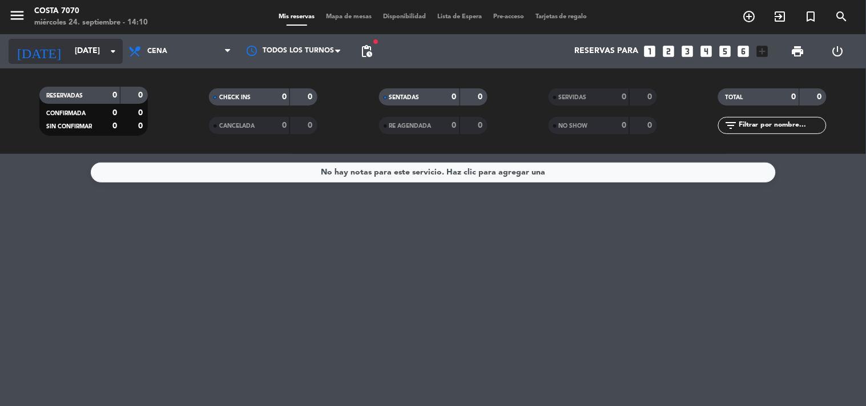
click at [69, 51] on input "[DATE]" at bounding box center [123, 51] width 108 height 21
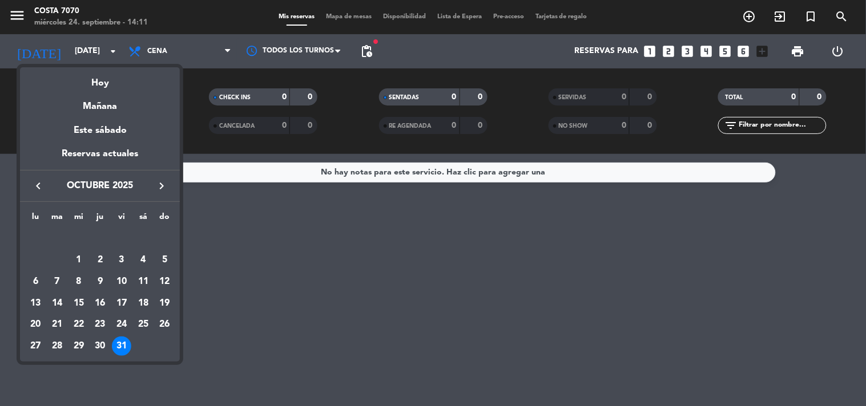
click at [238, 224] on div at bounding box center [433, 203] width 866 height 406
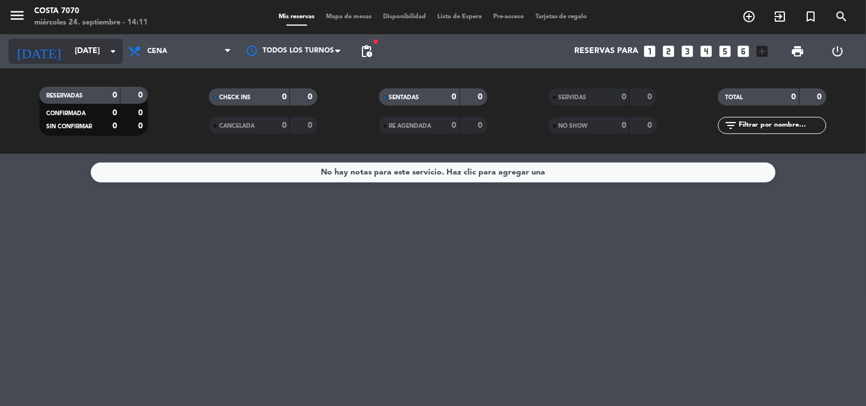
click at [69, 46] on input "[DATE]" at bounding box center [123, 51] width 108 height 21
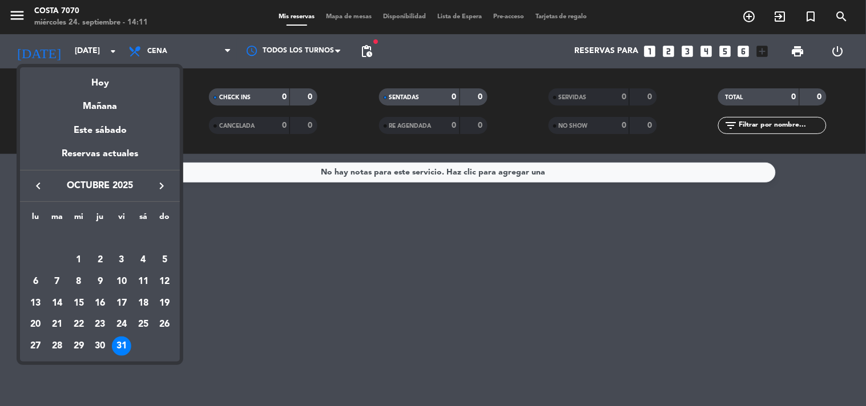
click at [42, 188] on icon "keyboard_arrow_left" at bounding box center [38, 186] width 14 height 14
click at [82, 324] on div "24" at bounding box center [78, 324] width 19 height 19
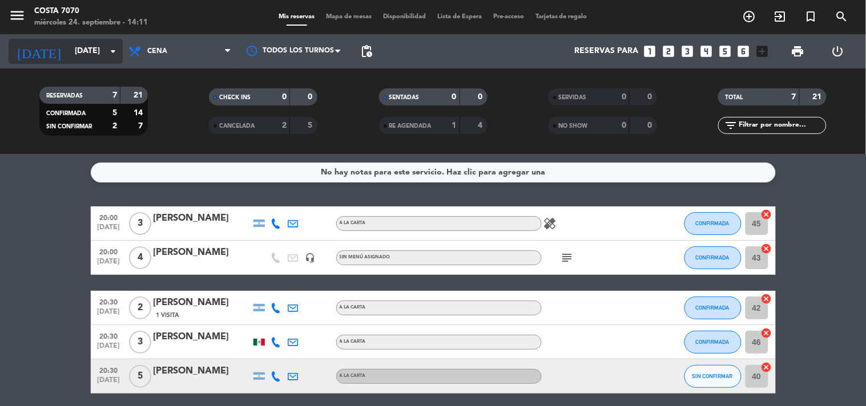
click at [69, 54] on input "[DATE]" at bounding box center [123, 51] width 108 height 21
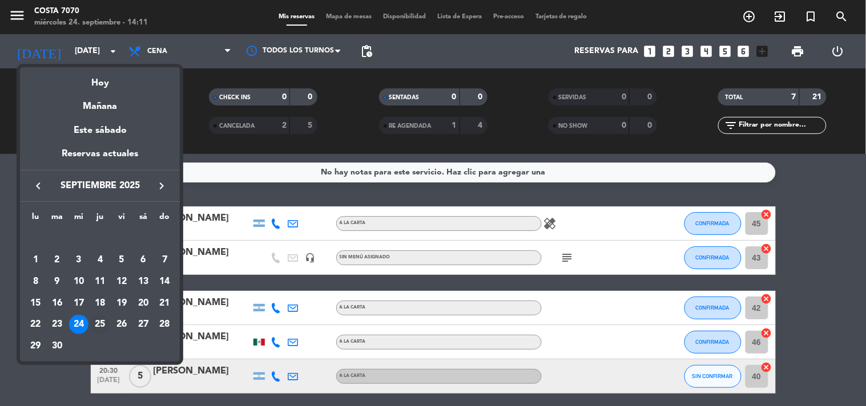
click at [102, 323] on div "25" at bounding box center [99, 324] width 19 height 19
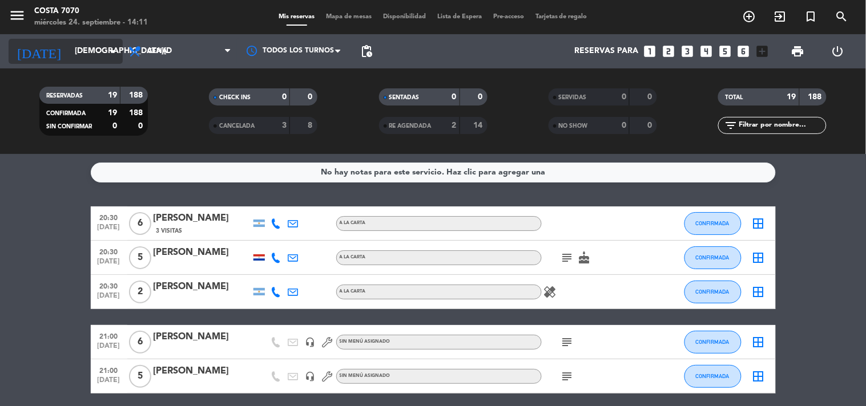
click at [47, 39] on div "[DATE] [DATE] arrow_drop_down" at bounding box center [66, 51] width 114 height 25
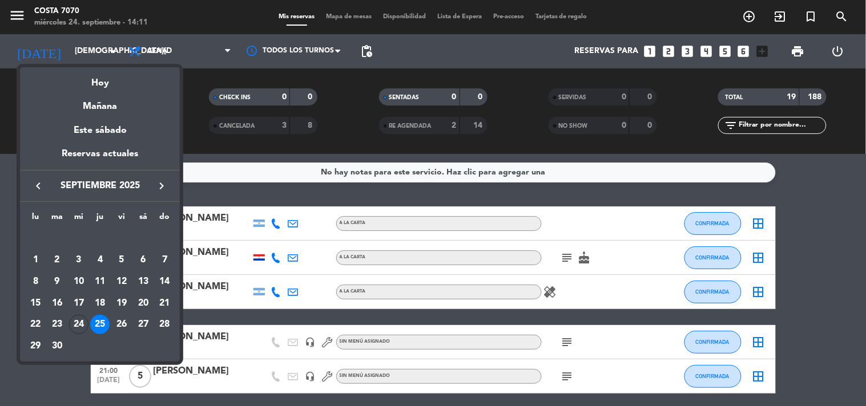
click at [124, 321] on div "26" at bounding box center [121, 324] width 19 height 19
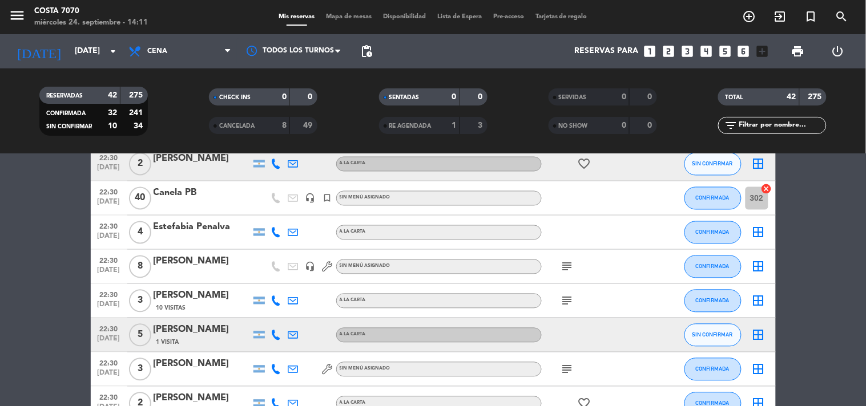
scroll to position [444, 0]
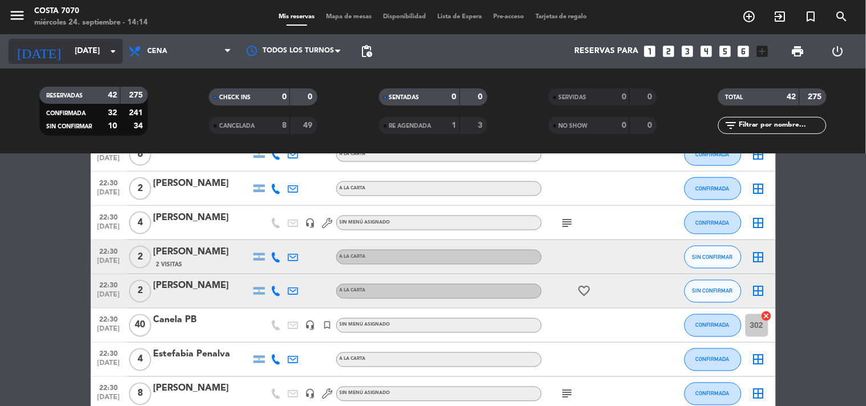
click at [87, 47] on input "[DATE]" at bounding box center [123, 51] width 108 height 21
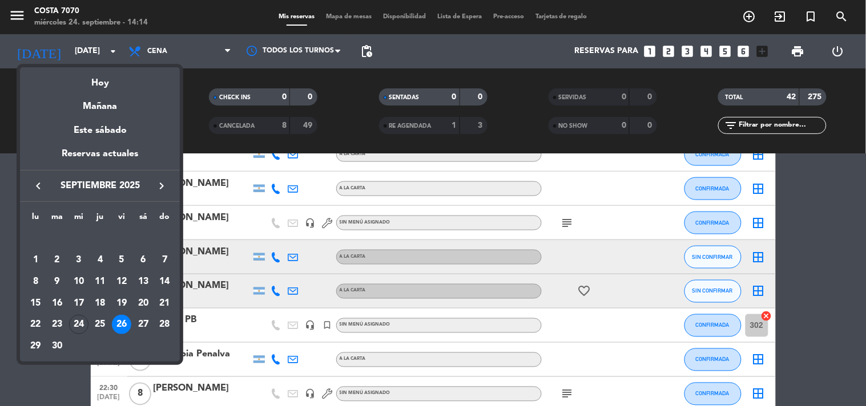
click at [160, 179] on icon "keyboard_arrow_right" at bounding box center [162, 186] width 14 height 14
click at [120, 347] on div "31" at bounding box center [121, 346] width 19 height 19
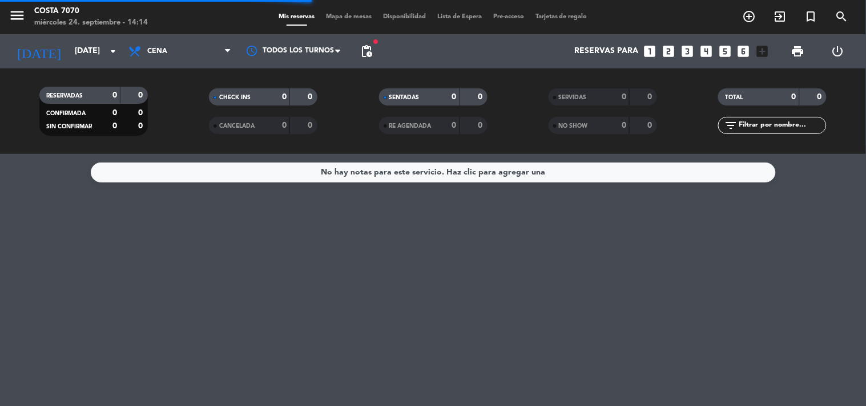
scroll to position [0, 0]
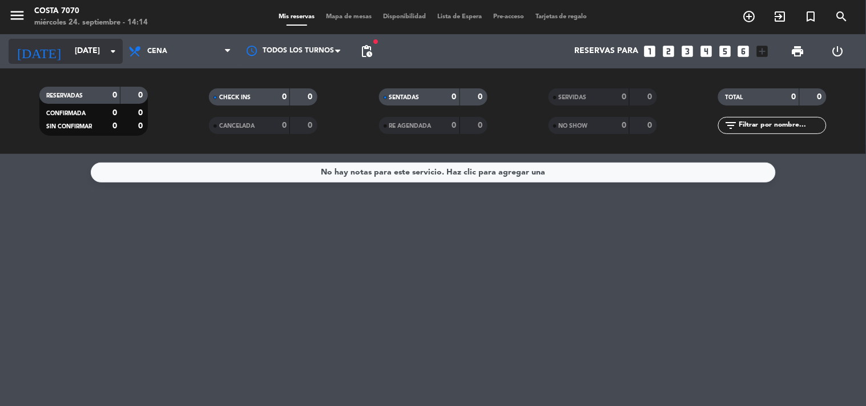
click at [75, 47] on input "[DATE]" at bounding box center [123, 51] width 108 height 21
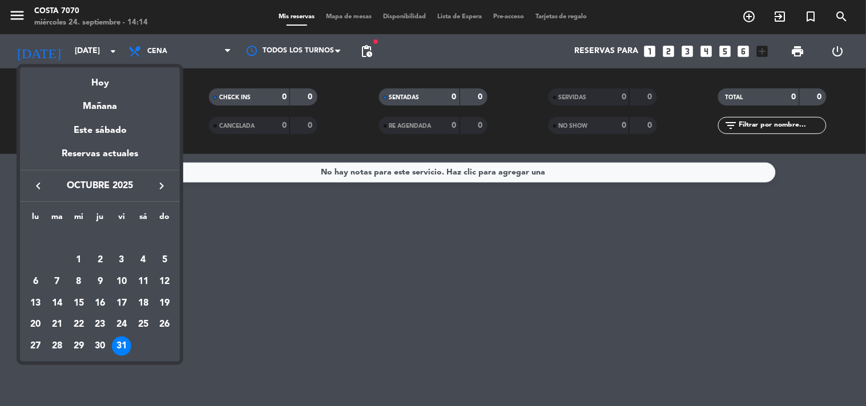
click at [371, 50] on div at bounding box center [433, 203] width 866 height 406
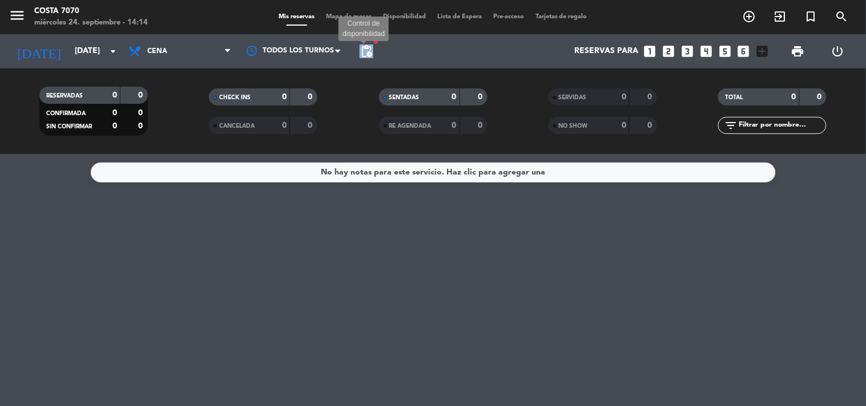
click at [370, 50] on span "pending_actions" at bounding box center [367, 52] width 14 height 14
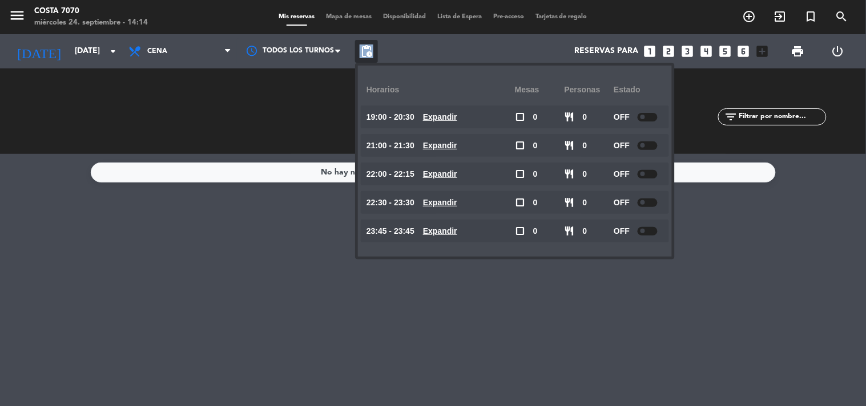
click at [364, 53] on span "pending_actions" at bounding box center [367, 52] width 14 height 14
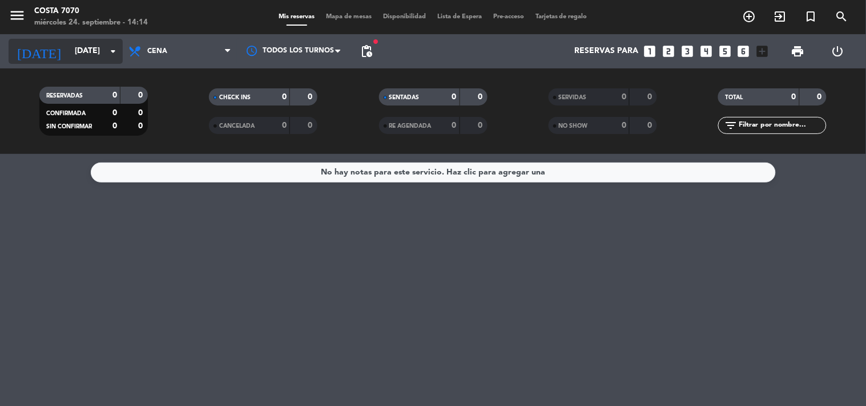
click at [71, 56] on input "[DATE]" at bounding box center [123, 51] width 108 height 21
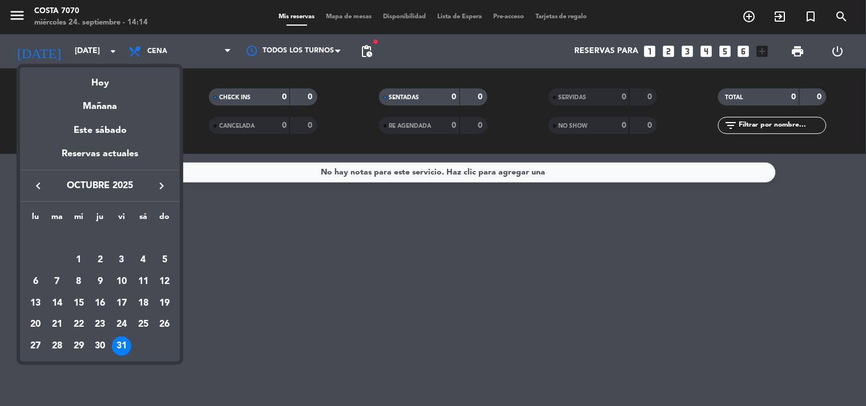
click at [37, 184] on icon "keyboard_arrow_left" at bounding box center [38, 186] width 14 height 14
click at [80, 324] on div "24" at bounding box center [78, 324] width 19 height 19
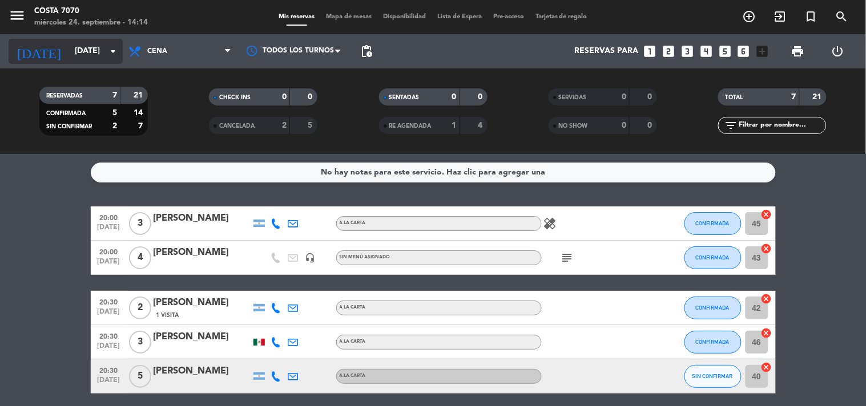
click at [87, 58] on input "[DATE]" at bounding box center [123, 51] width 108 height 21
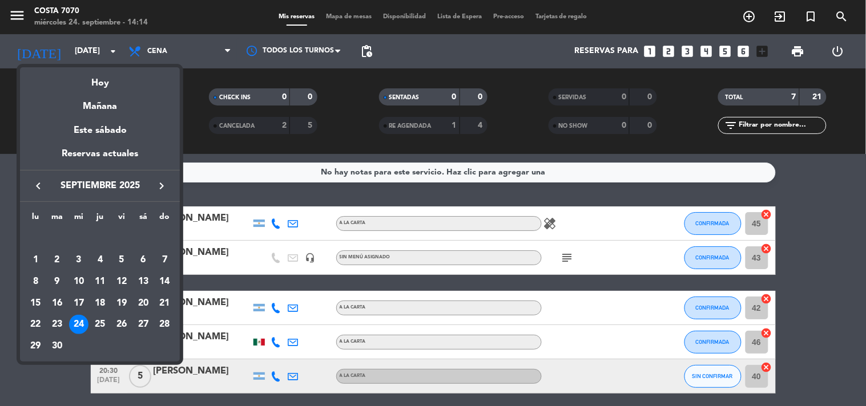
click at [162, 180] on icon "keyboard_arrow_right" at bounding box center [162, 186] width 14 height 14
click at [76, 306] on div "15" at bounding box center [78, 303] width 19 height 19
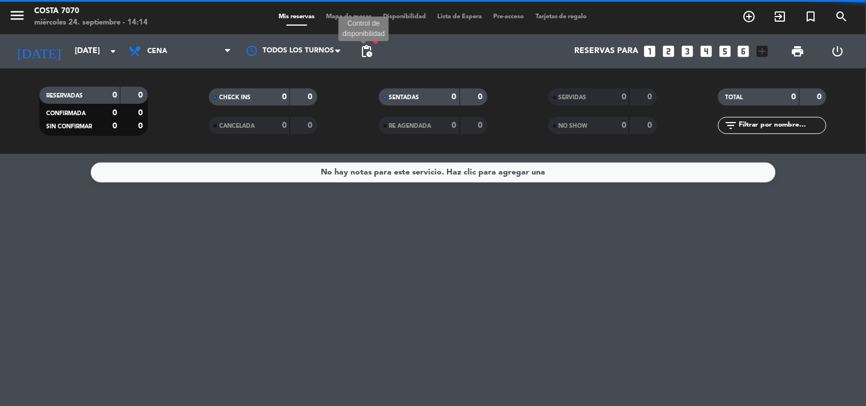
click at [366, 52] on span "pending_actions" at bounding box center [367, 52] width 14 height 14
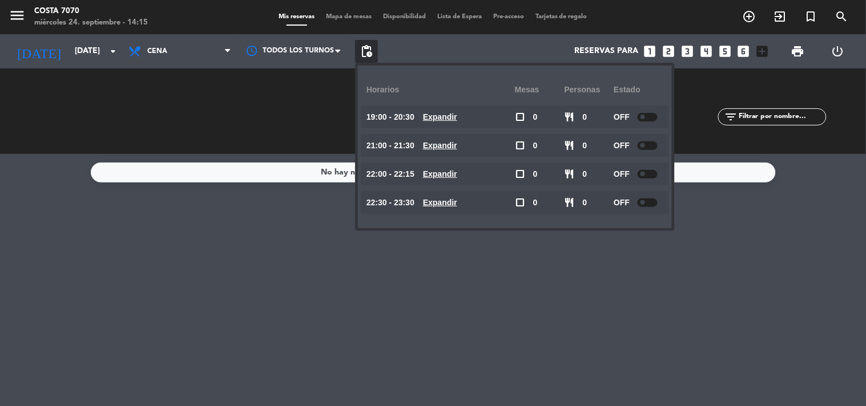
click at [366, 52] on span "pending_actions" at bounding box center [367, 52] width 14 height 14
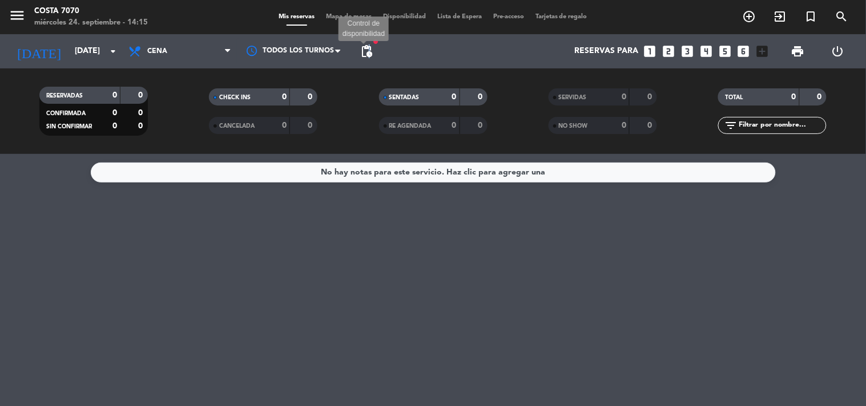
click at [369, 50] on span "pending_actions" at bounding box center [367, 52] width 14 height 14
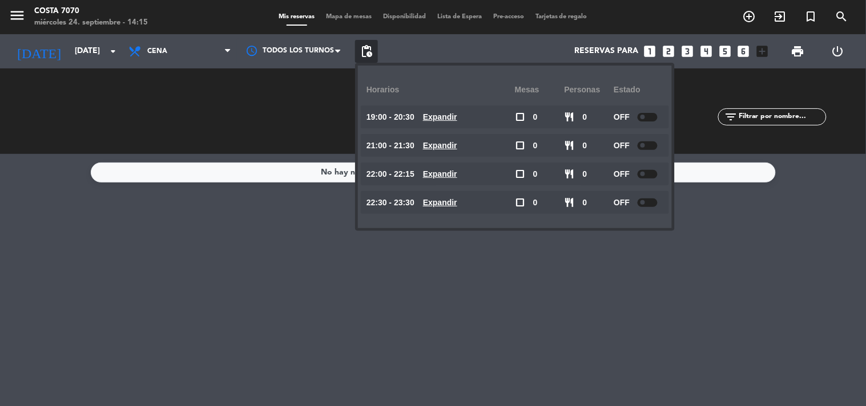
click at [288, 244] on div "No hay notas para este servicio. Haz clic para agregar una" at bounding box center [433, 280] width 866 height 252
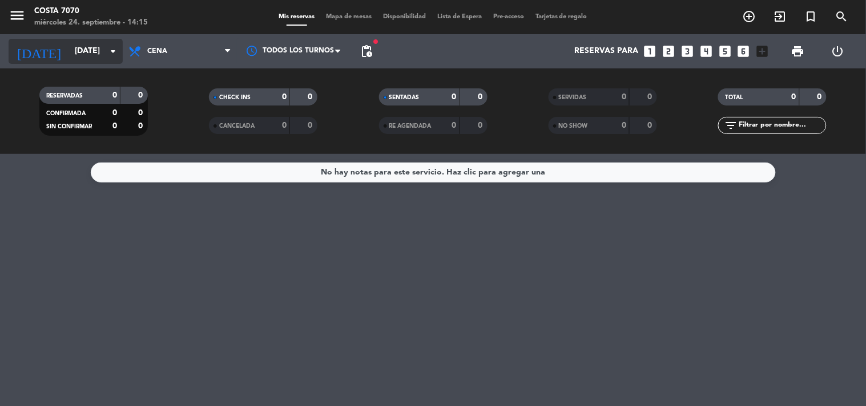
click at [86, 53] on input "[DATE]" at bounding box center [123, 51] width 108 height 21
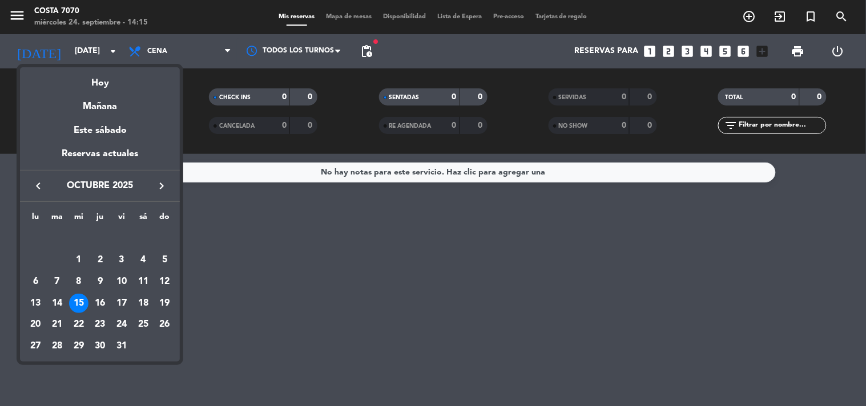
click at [272, 267] on div at bounding box center [433, 203] width 866 height 406
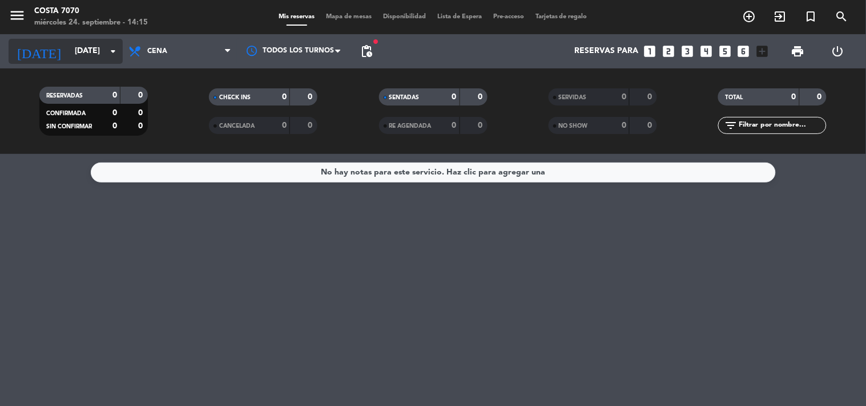
click at [69, 50] on input "[DATE]" at bounding box center [123, 51] width 108 height 21
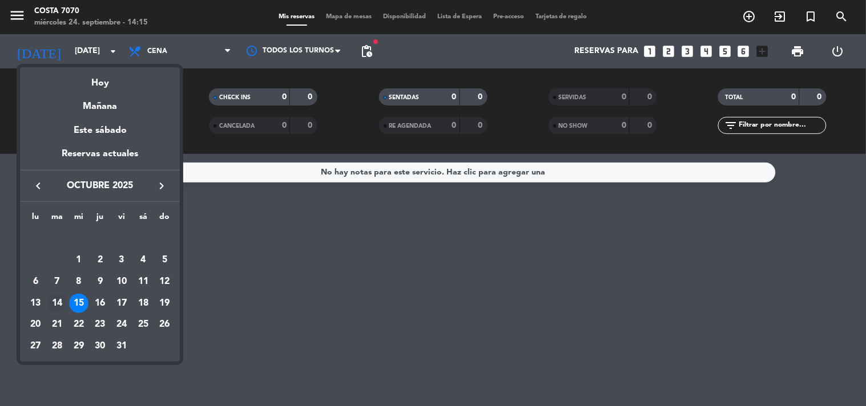
click at [55, 303] on div "14" at bounding box center [56, 303] width 19 height 19
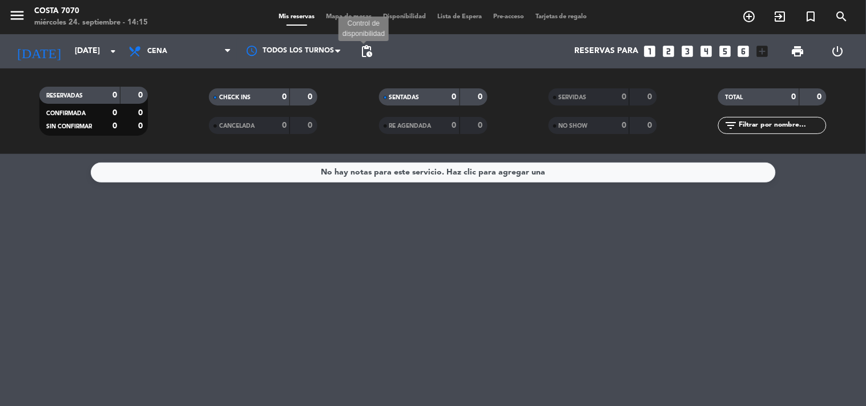
click at [373, 54] on span "pending_actions" at bounding box center [367, 52] width 14 height 14
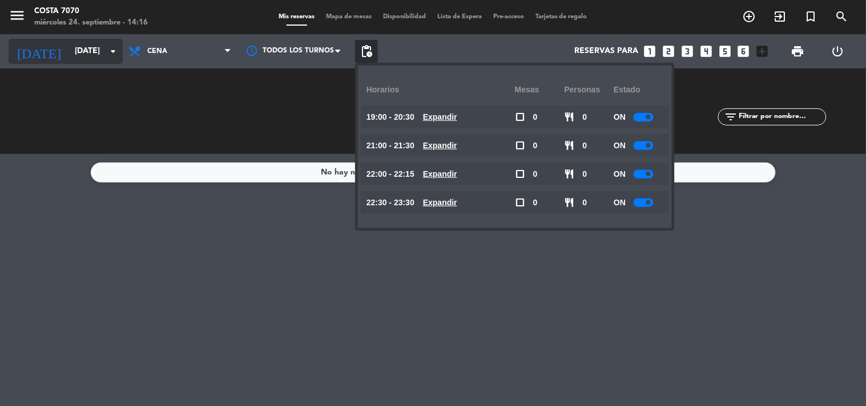
click at [69, 50] on input "[DATE]" at bounding box center [123, 51] width 108 height 21
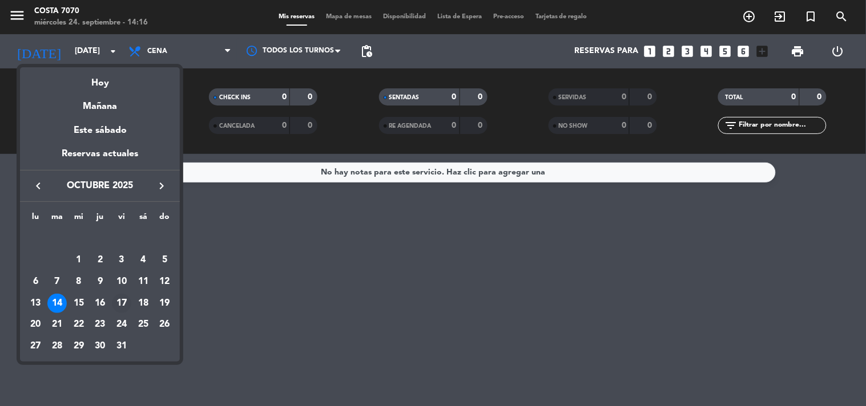
click at [122, 300] on div "17" at bounding box center [121, 303] width 19 height 19
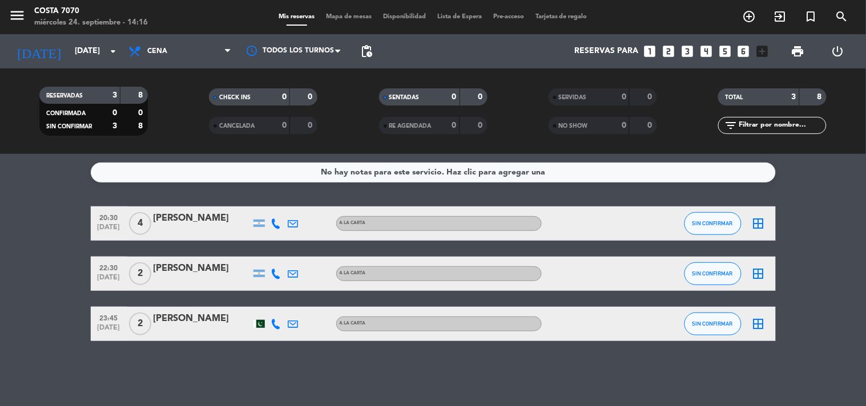
click at [258, 321] on div at bounding box center [258, 324] width 11 height 8
click at [99, 67] on div "[DATE] [DATE] arrow_drop_down" at bounding box center [66, 51] width 114 height 34
click at [96, 62] on div "[DATE] [DATE] arrow_drop_down" at bounding box center [66, 51] width 114 height 25
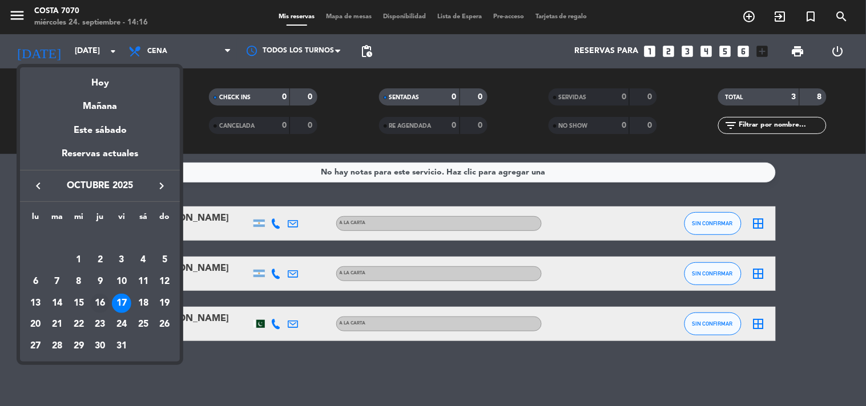
click at [98, 310] on div "16" at bounding box center [99, 303] width 19 height 19
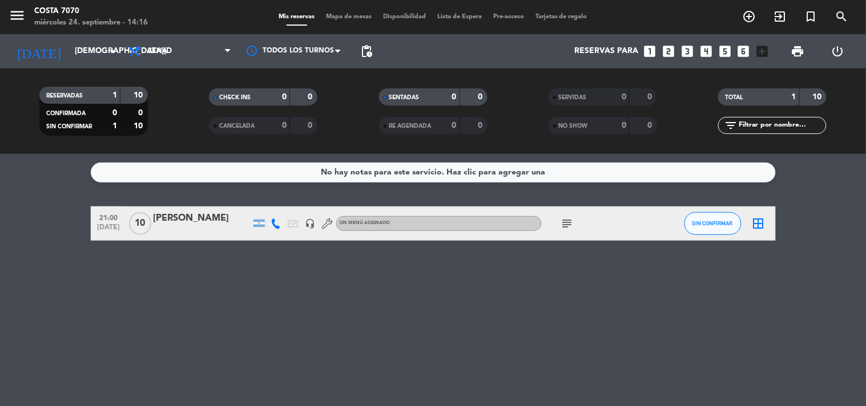
click at [572, 222] on icon "subject" at bounding box center [568, 224] width 14 height 14
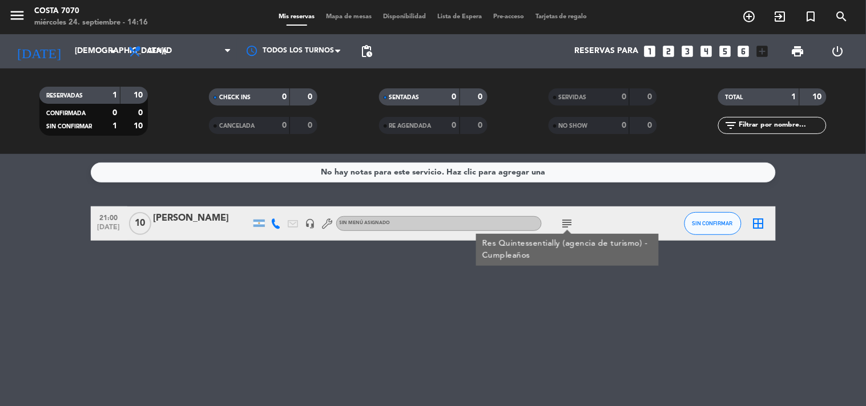
click at [240, 272] on div "No hay notas para este servicio. Haz clic para agregar una 21:00 [DATE] [PERSON…" at bounding box center [433, 280] width 866 height 252
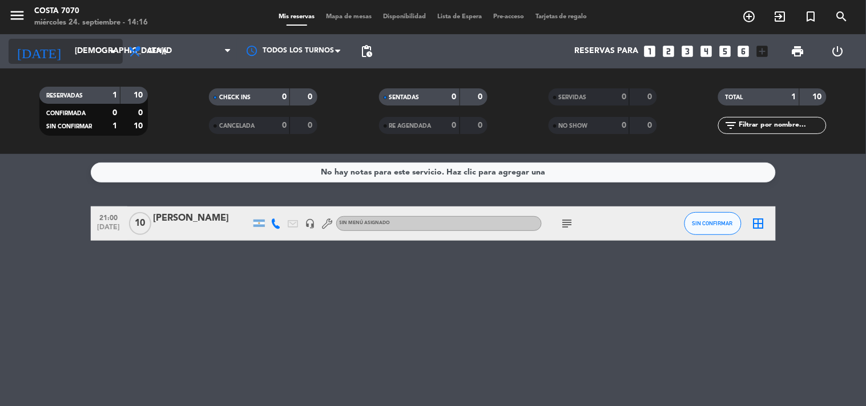
drag, startPoint x: 76, startPoint y: 54, endPoint x: 83, endPoint y: 48, distance: 8.9
click at [83, 48] on input "[DEMOGRAPHIC_DATA][DATE]" at bounding box center [123, 51] width 108 height 21
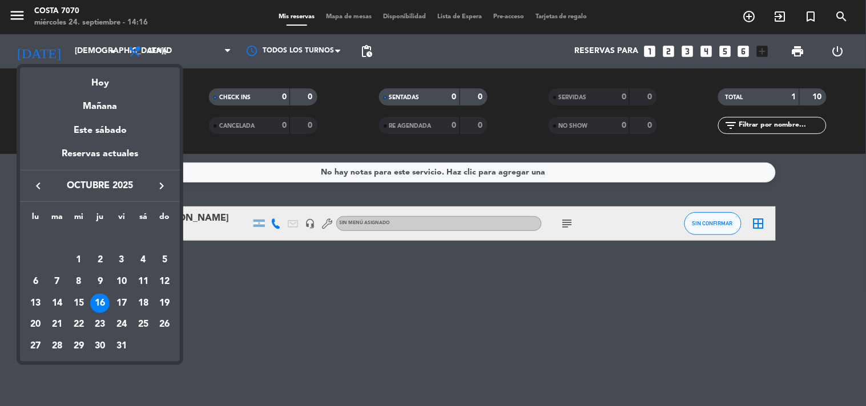
click at [37, 187] on icon "keyboard_arrow_left" at bounding box center [38, 186] width 14 height 14
click at [78, 324] on div "24" at bounding box center [78, 324] width 19 height 19
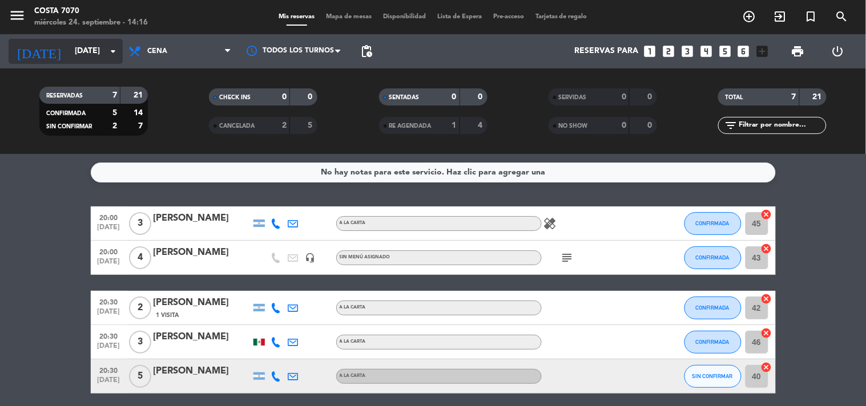
click at [69, 43] on input "[DATE]" at bounding box center [123, 51] width 108 height 21
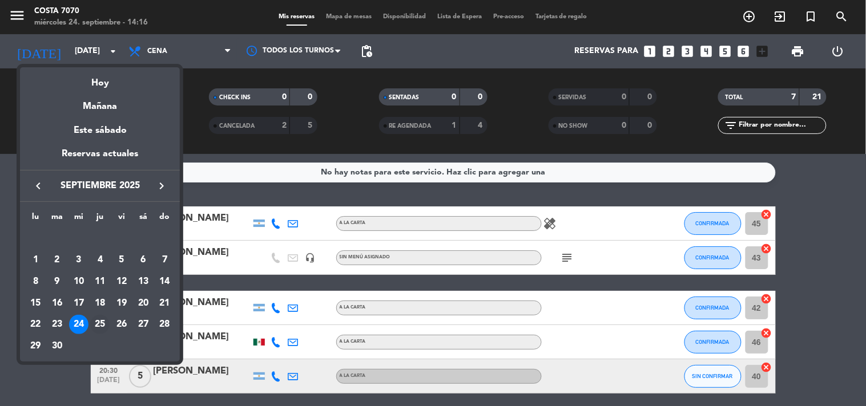
click at [101, 318] on div "25" at bounding box center [99, 324] width 19 height 19
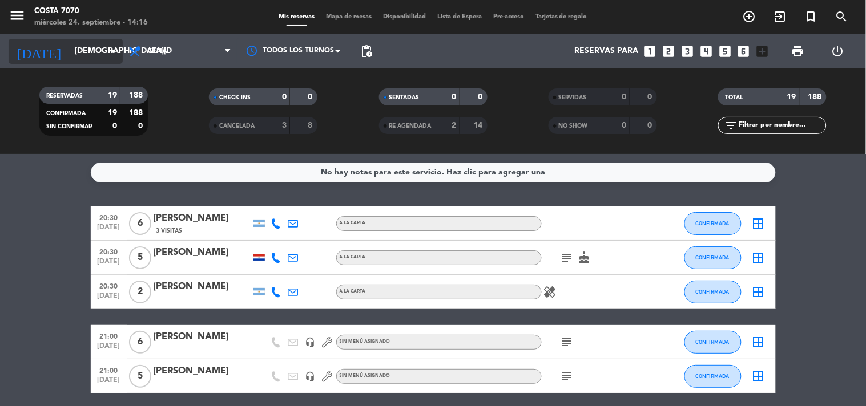
click at [80, 49] on input "[DEMOGRAPHIC_DATA][DATE]" at bounding box center [123, 51] width 108 height 21
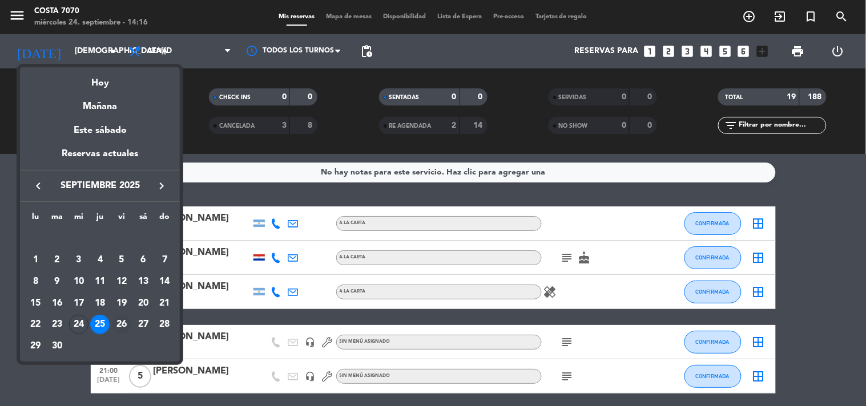
click at [122, 328] on div "26" at bounding box center [121, 324] width 19 height 19
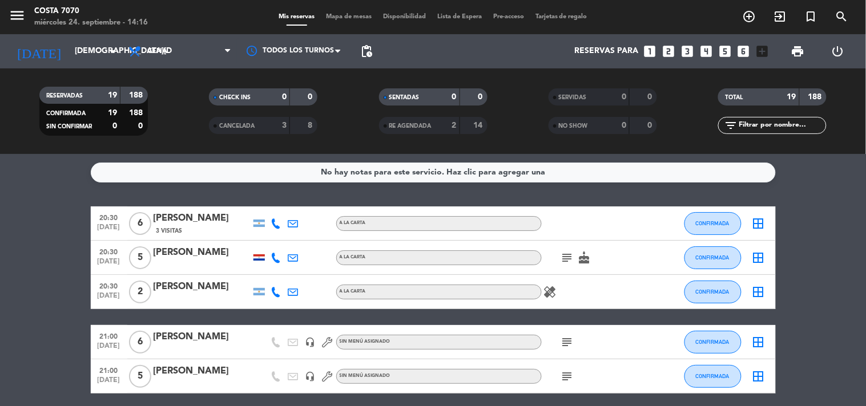
type input "[DATE]"
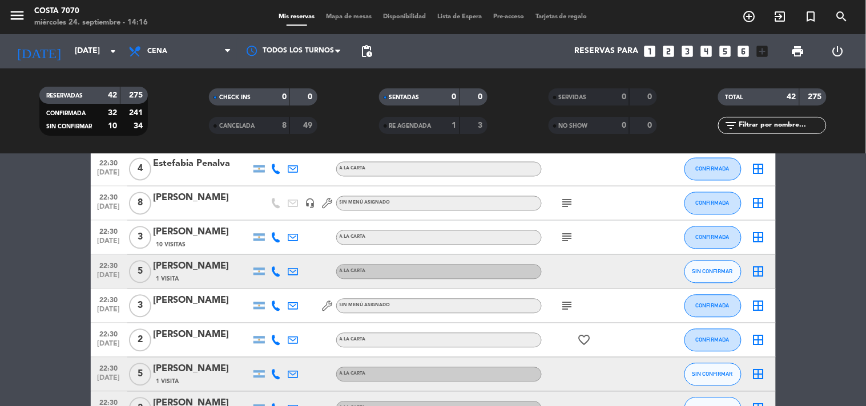
scroll to position [507, 0]
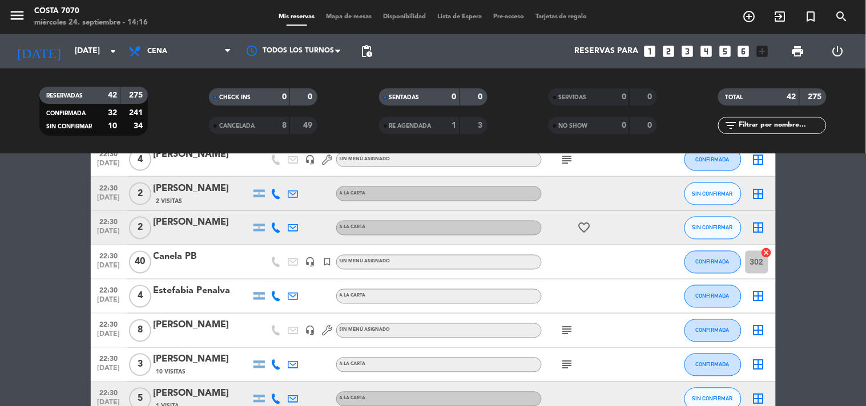
click at [272, 195] on icon at bounding box center [276, 194] width 10 height 10
click at [266, 174] on span "Copiar" at bounding box center [268, 174] width 24 height 12
click at [183, 195] on div "[PERSON_NAME]" at bounding box center [202, 189] width 97 height 15
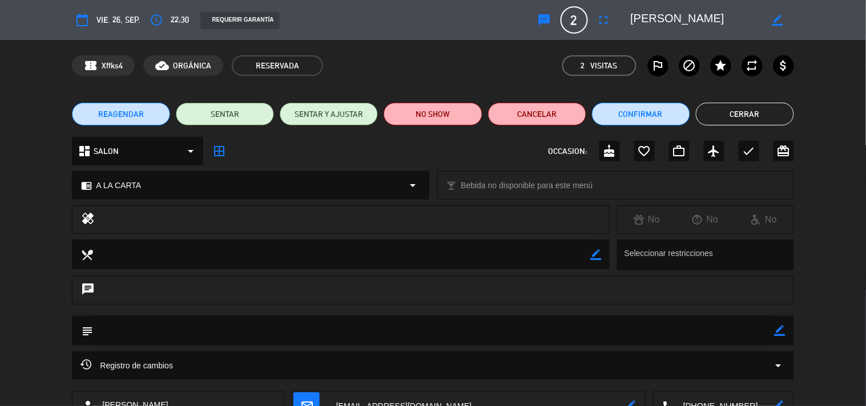
click at [549, 21] on icon "sms" at bounding box center [545, 20] width 14 height 14
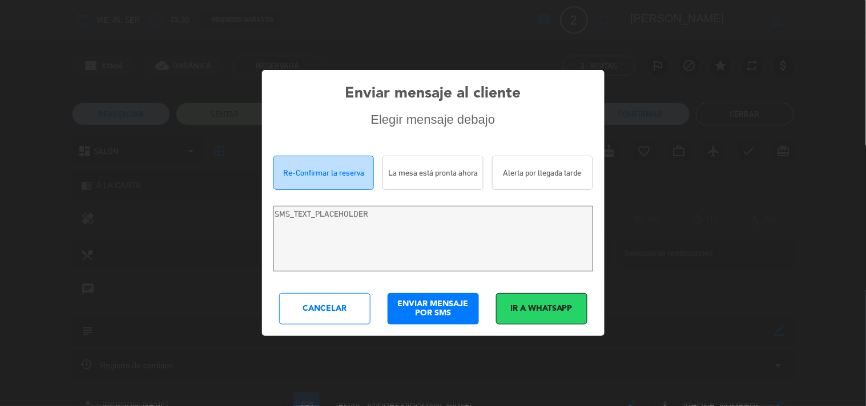
type textarea "Hola [PERSON_NAME]! Estamos escribiendo para re-confirmar su reserva en [PERSON…"
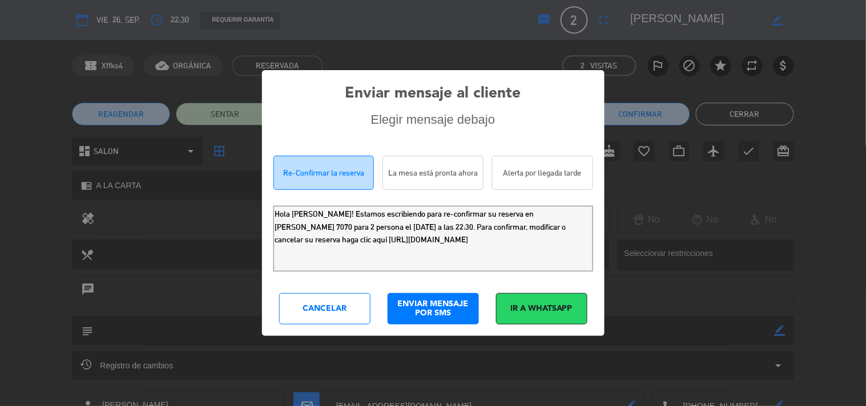
drag, startPoint x: 545, startPoint y: 249, endPoint x: 29, endPoint y: 132, distance: 529.2
click at [60, 172] on div "Enviar mensaje al cliente Elegir mensaje debajo Re-Confirmar la reserva La mesa…" at bounding box center [433, 203] width 866 height 406
drag, startPoint x: 340, startPoint y: 306, endPoint x: 525, endPoint y: 255, distance: 192.0
click at [341, 306] on div "Cancelar" at bounding box center [324, 308] width 91 height 31
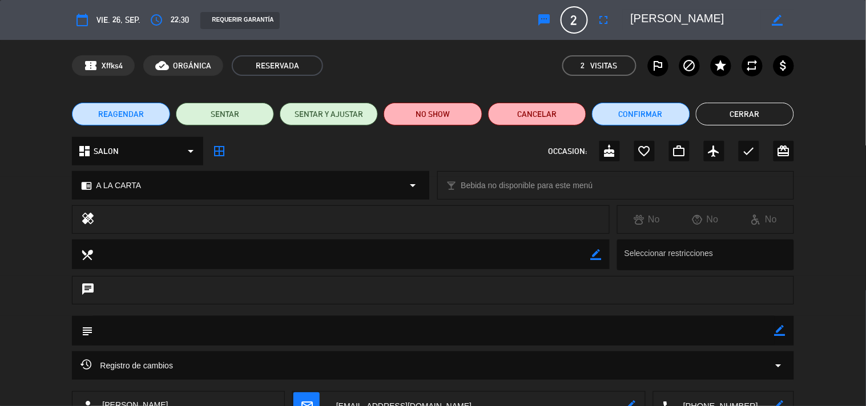
click at [731, 106] on button "Cerrar" at bounding box center [745, 114] width 98 height 23
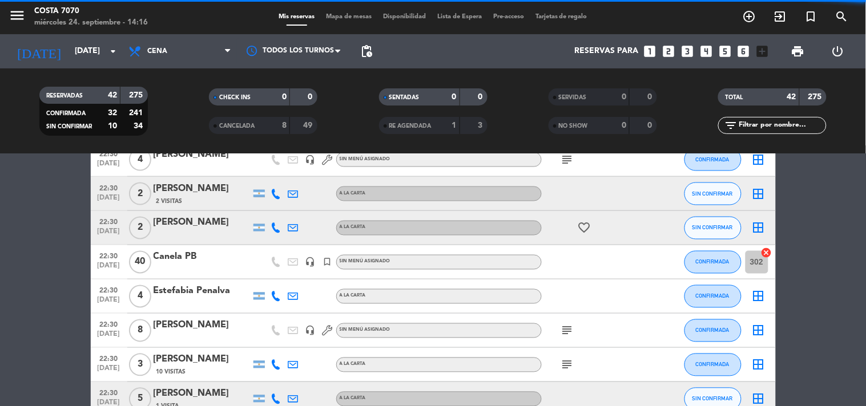
click at [278, 231] on icon at bounding box center [276, 228] width 10 height 10
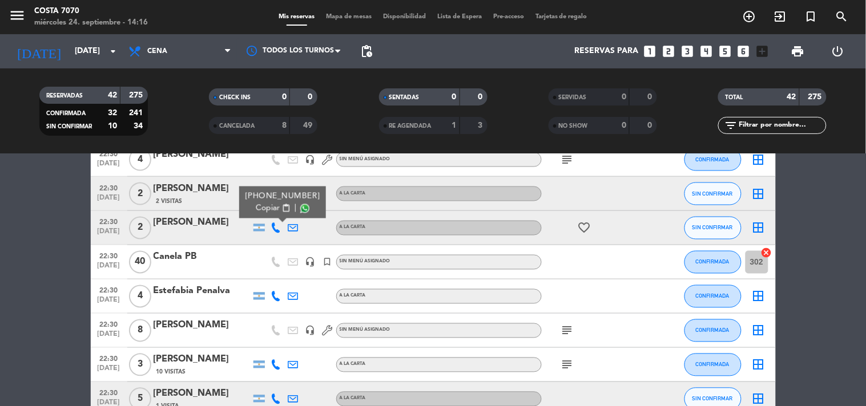
click at [281, 210] on span "content_paste" at bounding box center [285, 208] width 9 height 9
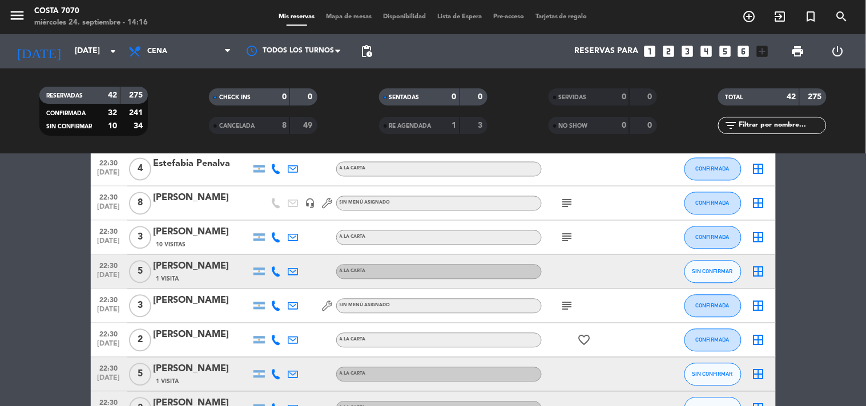
click at [272, 271] on icon at bounding box center [276, 272] width 10 height 10
click at [274, 250] on button "Copiar content_paste" at bounding box center [273, 253] width 35 height 12
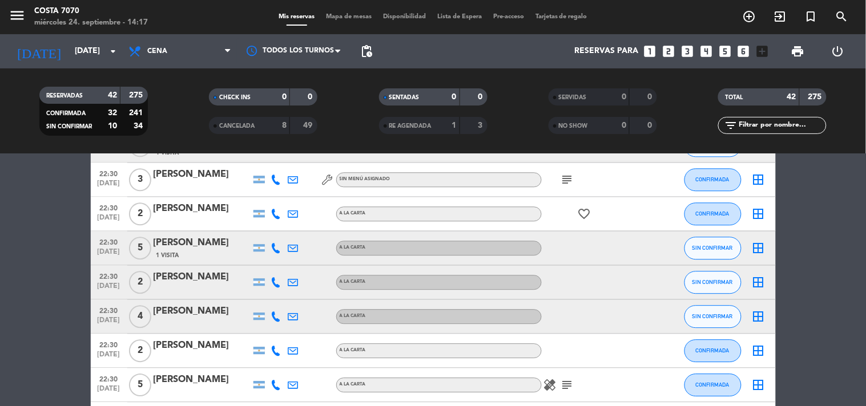
click at [278, 247] on icon at bounding box center [276, 248] width 10 height 10
click at [272, 228] on span "Copiar" at bounding box center [268, 229] width 24 height 12
click at [277, 283] on icon at bounding box center [276, 282] width 10 height 10
click at [281, 265] on span "content_paste" at bounding box center [285, 263] width 9 height 9
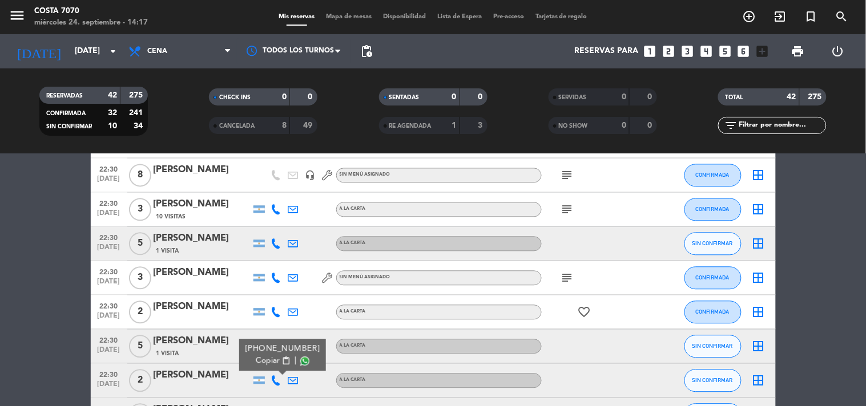
scroll to position [598, 0]
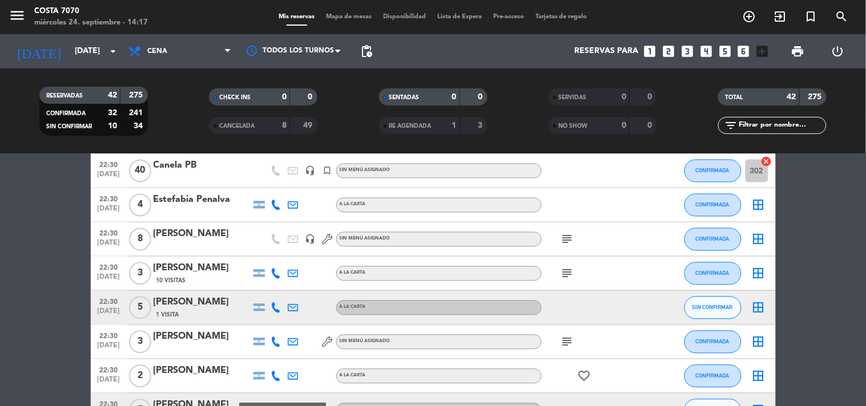
click at [278, 305] on icon at bounding box center [276, 308] width 10 height 10
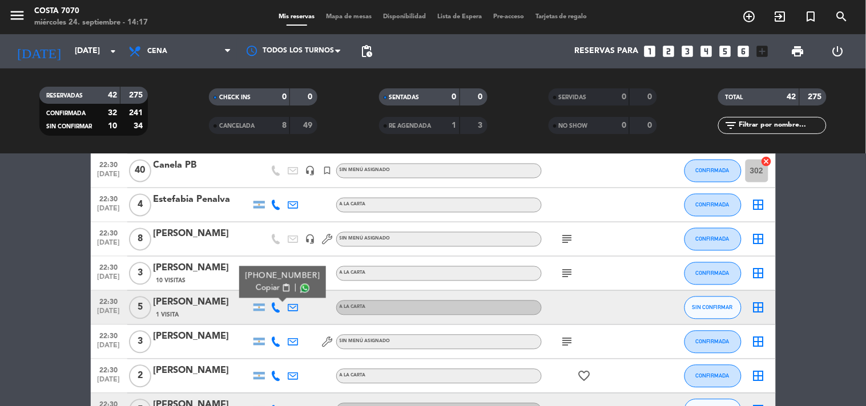
click at [281, 288] on span "content_paste" at bounding box center [285, 288] width 9 height 9
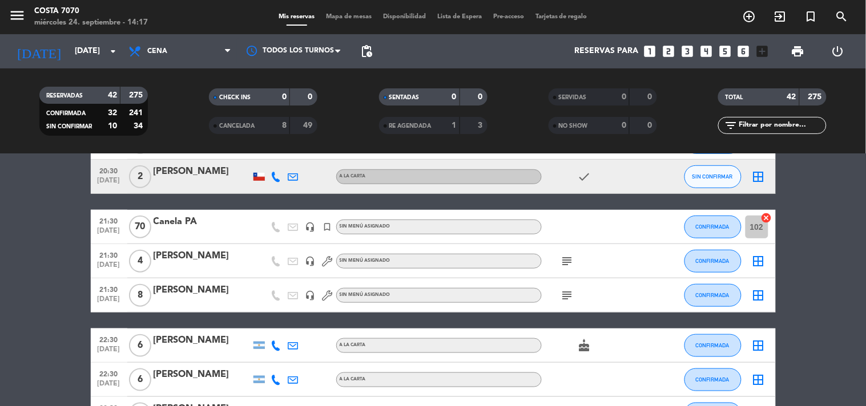
scroll to position [91, 0]
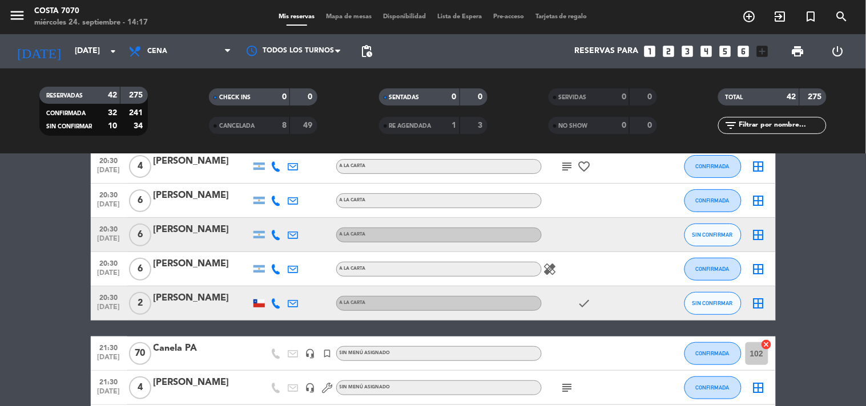
click at [278, 301] on icon at bounding box center [276, 304] width 10 height 10
click at [270, 279] on span "Copiar" at bounding box center [270, 284] width 24 height 12
click at [274, 219] on div at bounding box center [276, 235] width 17 height 34
click at [279, 234] on icon at bounding box center [276, 235] width 10 height 10
click at [275, 208] on div "[PHONE_NUMBER]" at bounding box center [282, 204] width 75 height 12
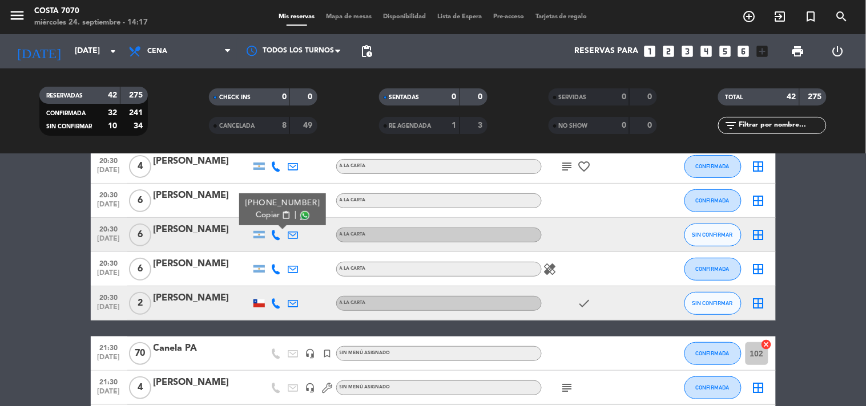
click at [281, 214] on span "content_paste" at bounding box center [285, 215] width 9 height 9
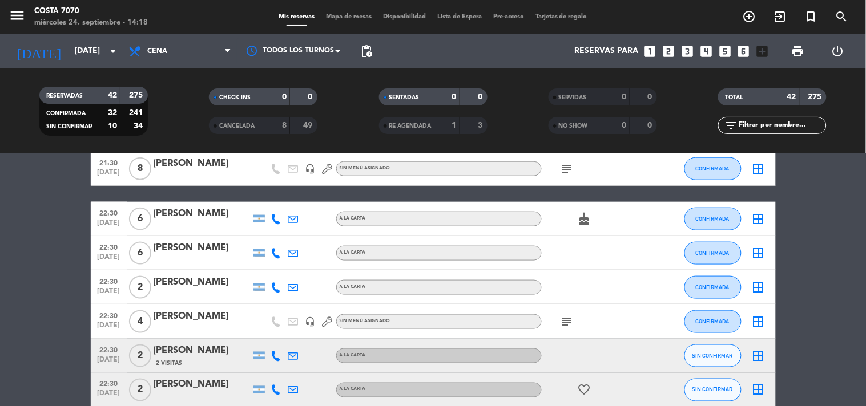
scroll to position [0, 0]
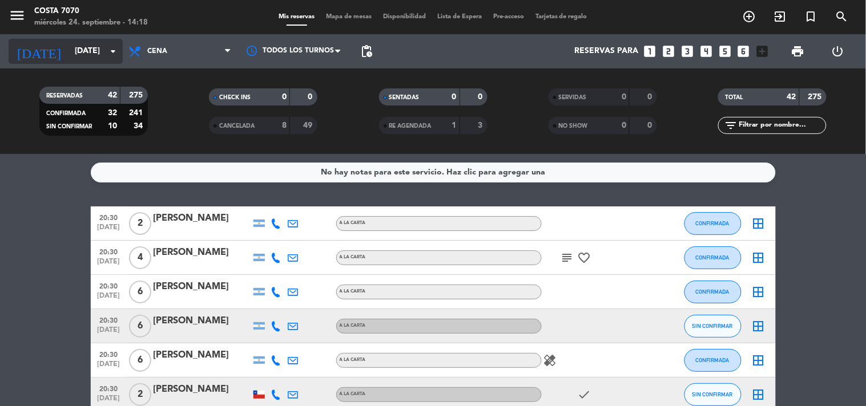
click at [76, 62] on div "[DATE] [DATE] arrow_drop_down" at bounding box center [66, 51] width 114 height 25
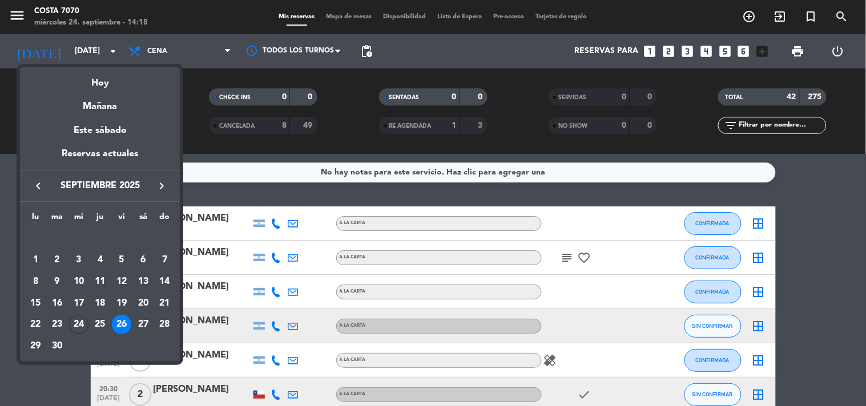
click at [369, 56] on div at bounding box center [433, 203] width 866 height 406
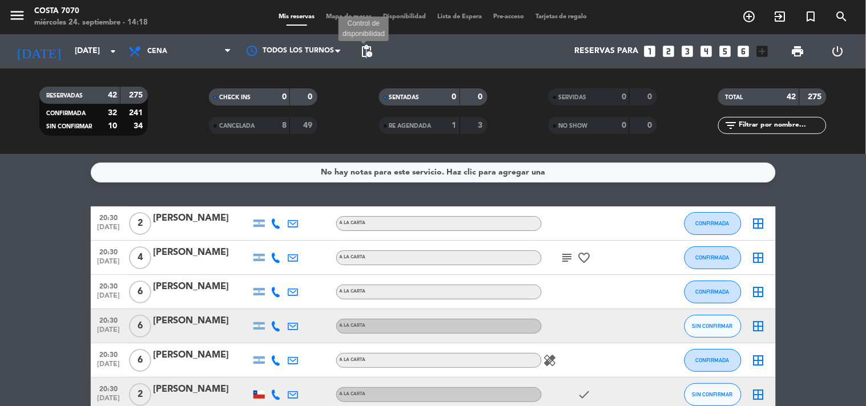
click at [366, 52] on span "pending_actions" at bounding box center [367, 52] width 14 height 14
